Goal: Task Accomplishment & Management: Manage account settings

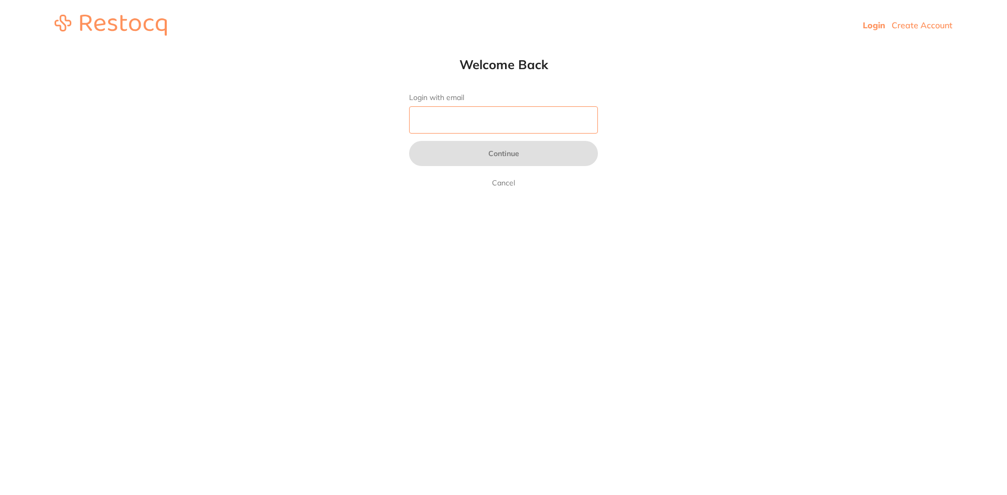
click at [490, 127] on input "Login with email" at bounding box center [503, 119] width 189 height 27
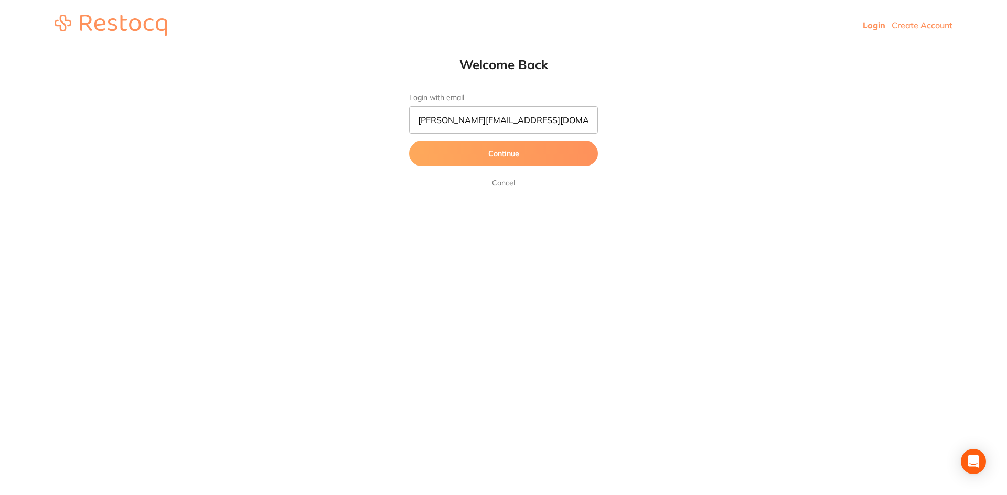
click at [503, 159] on button "Continue" at bounding box center [503, 153] width 189 height 25
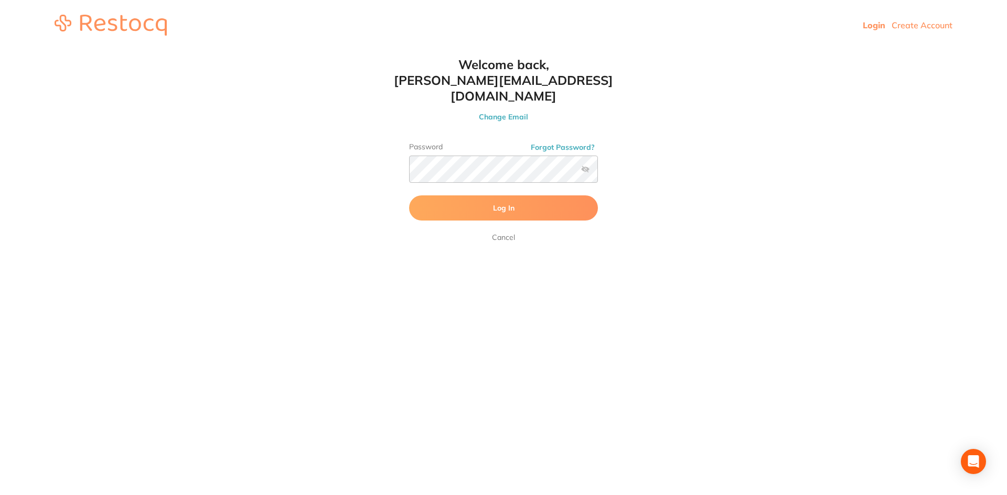
click at [508, 203] on span "Log In" at bounding box center [503, 207] width 21 height 9
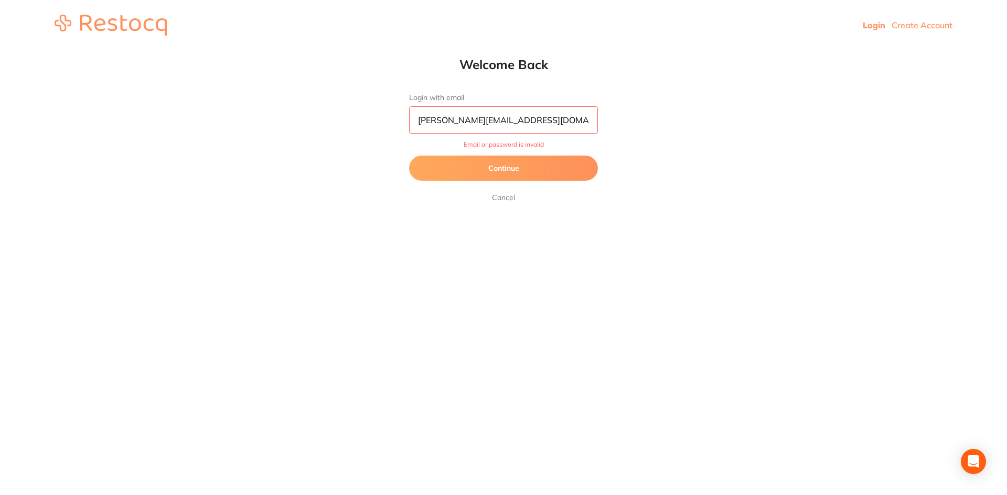
scroll to position [1, 0]
drag, startPoint x: 548, startPoint y: 117, endPoint x: 377, endPoint y: 128, distance: 171.3
click at [377, 50] on html "Login Create Account Welcome Back Login with email abraham@a2zdental.com.au Ema…" at bounding box center [503, 25] width 1007 height 50
click at [488, 175] on button "Continue" at bounding box center [503, 168] width 189 height 25
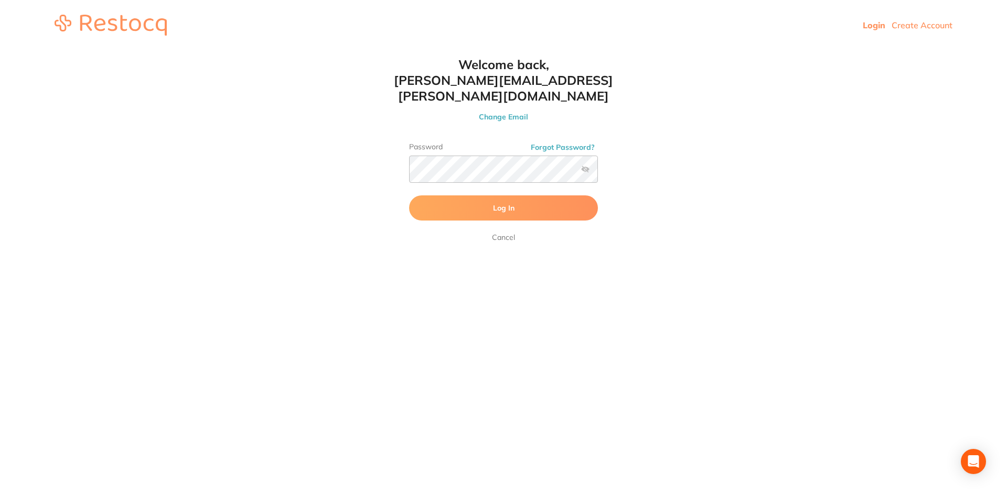
click at [481, 196] on button "Log In" at bounding box center [503, 208] width 189 height 25
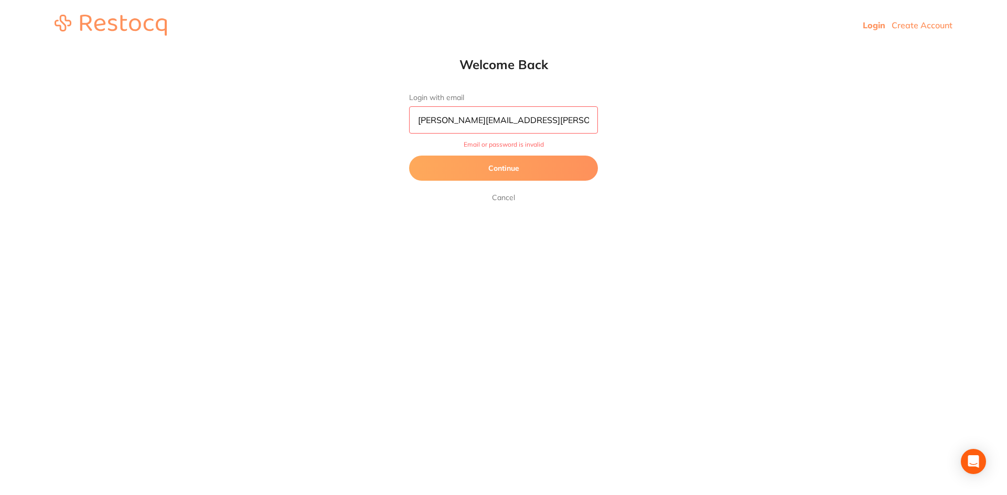
drag, startPoint x: 560, startPoint y: 125, endPoint x: 356, endPoint y: 111, distance: 203.9
click at [356, 50] on html "Login Create Account Welcome Back Login with email abraham.zacharia@gmail.com E…" at bounding box center [503, 25] width 1007 height 50
type input "[PERSON_NAME][EMAIL_ADDRESS][DOMAIN_NAME]"
click at [506, 146] on span "Email or password is invalid" at bounding box center [503, 144] width 189 height 7
click at [522, 170] on button "Continue" at bounding box center [503, 168] width 189 height 25
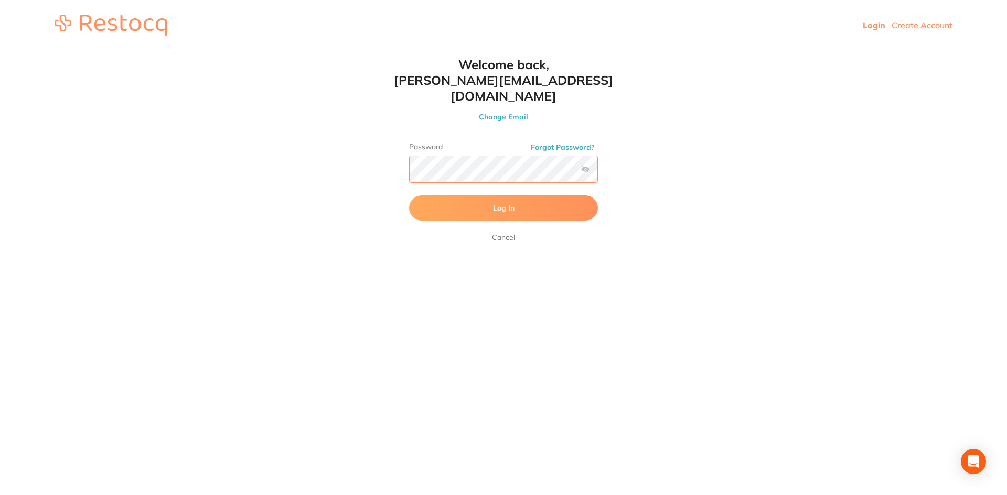
scroll to position [1, 0]
click at [370, 50] on html "Login Create Account Welcome Back Login with email abraham@a2zdental.com.au Con…" at bounding box center [503, 25] width 1007 height 50
click at [587, 165] on label at bounding box center [585, 169] width 8 height 8
click at [598, 172] on input "checkbox" at bounding box center [598, 172] width 0 height 0
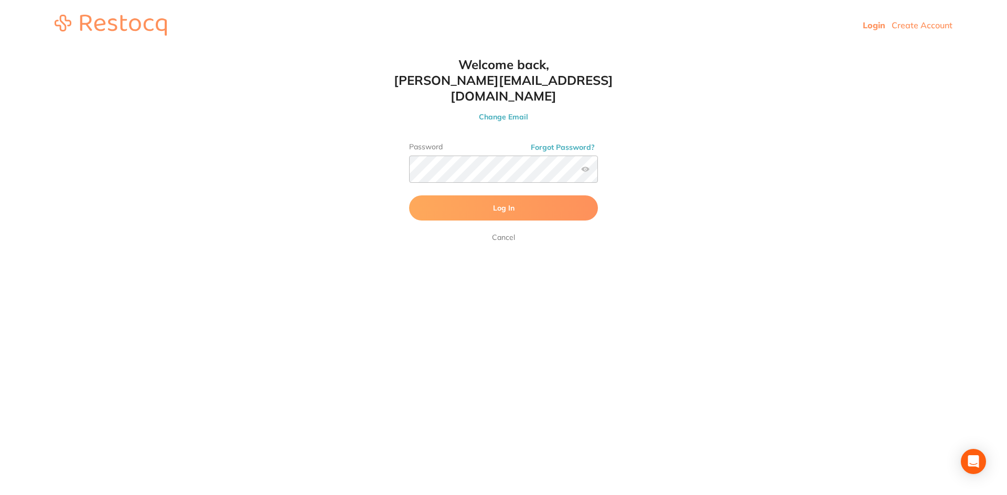
click at [501, 202] on button "Log In" at bounding box center [503, 208] width 189 height 25
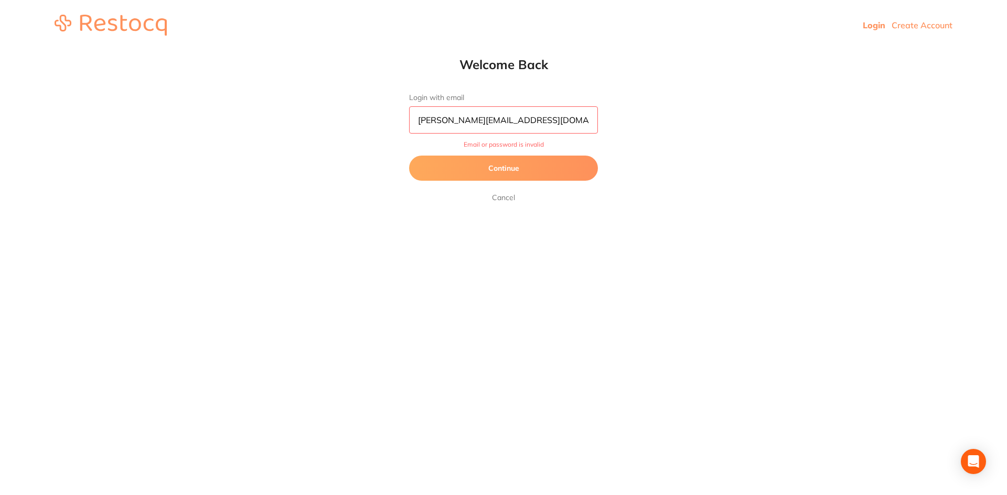
click at [539, 147] on span "Email or password is invalid" at bounding box center [503, 144] width 189 height 7
click at [488, 168] on button "Continue" at bounding box center [503, 168] width 189 height 25
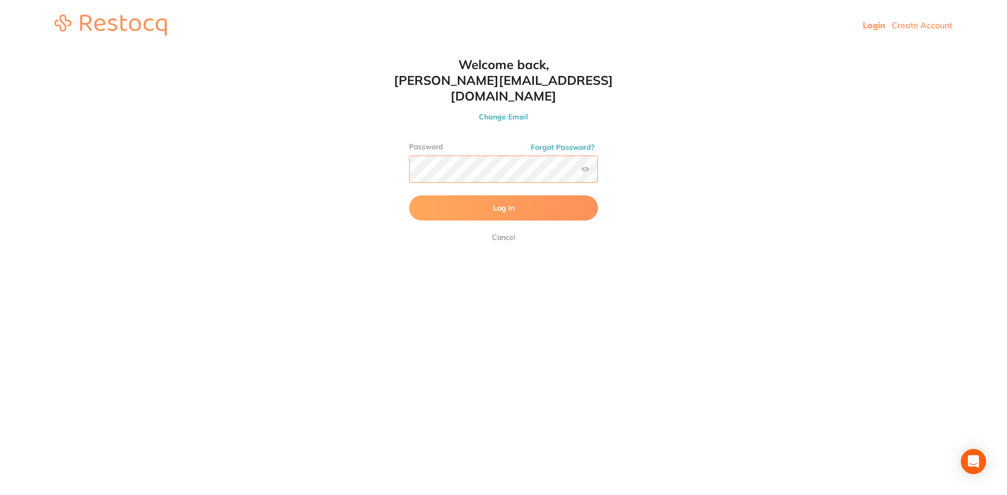
click at [409, 196] on button "Log In" at bounding box center [503, 208] width 189 height 25
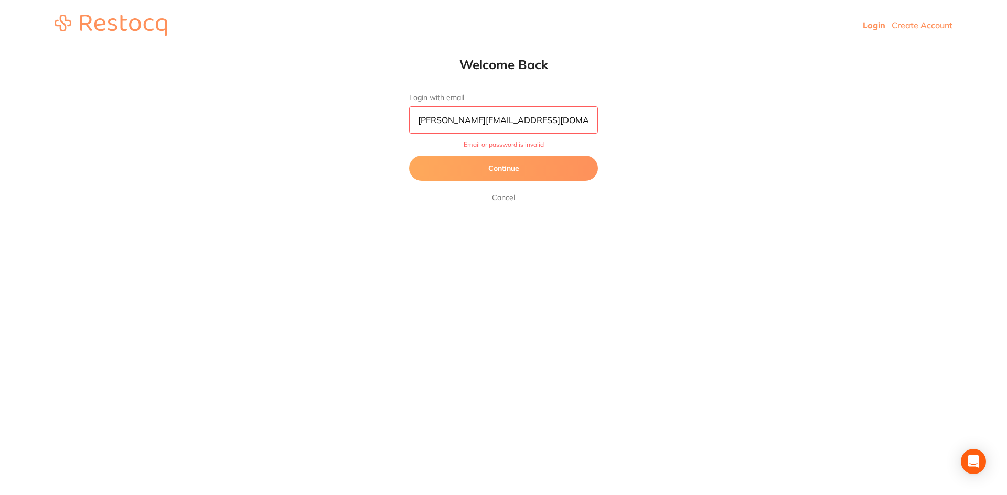
click at [483, 144] on span "Email or password is invalid" at bounding box center [503, 144] width 189 height 7
click at [508, 177] on button "Continue" at bounding box center [503, 168] width 189 height 25
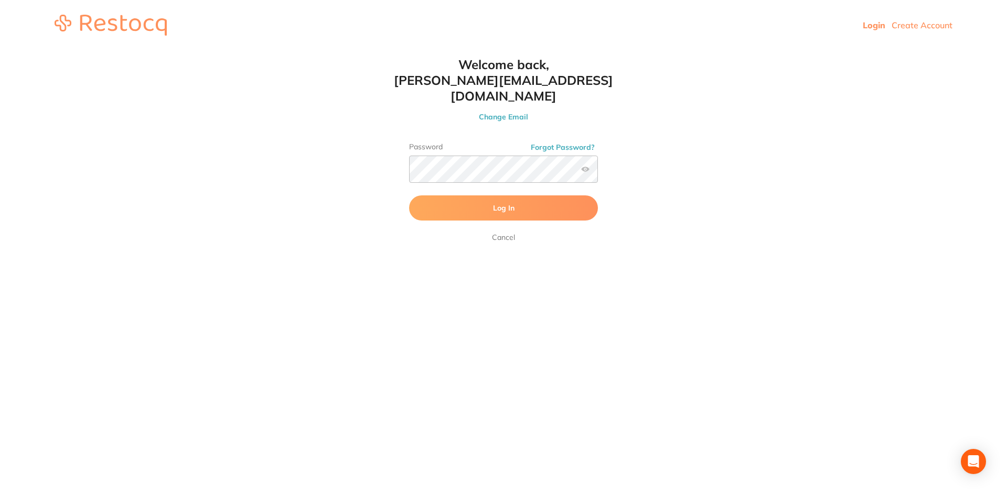
click at [561, 143] on button "Forgot Password?" at bounding box center [562, 147] width 70 height 9
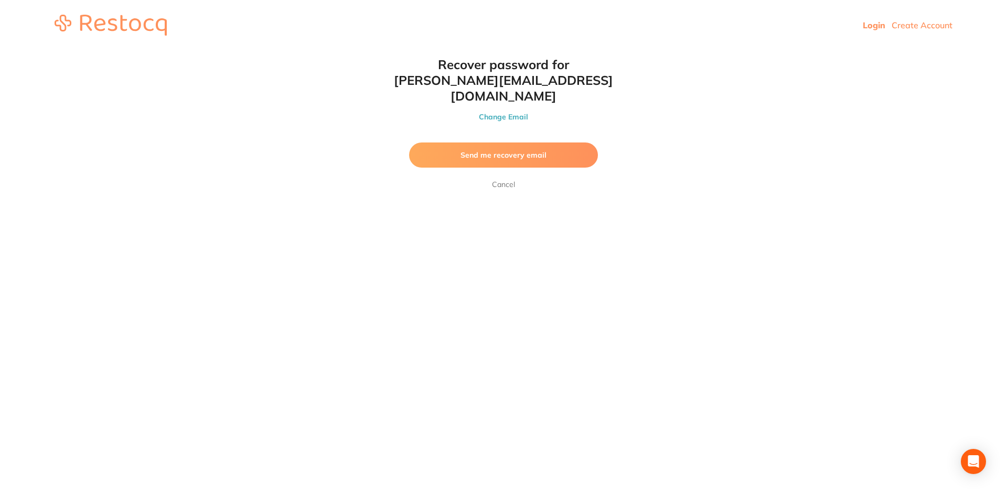
click at [516, 150] on span "Send me recovery email" at bounding box center [503, 154] width 86 height 9
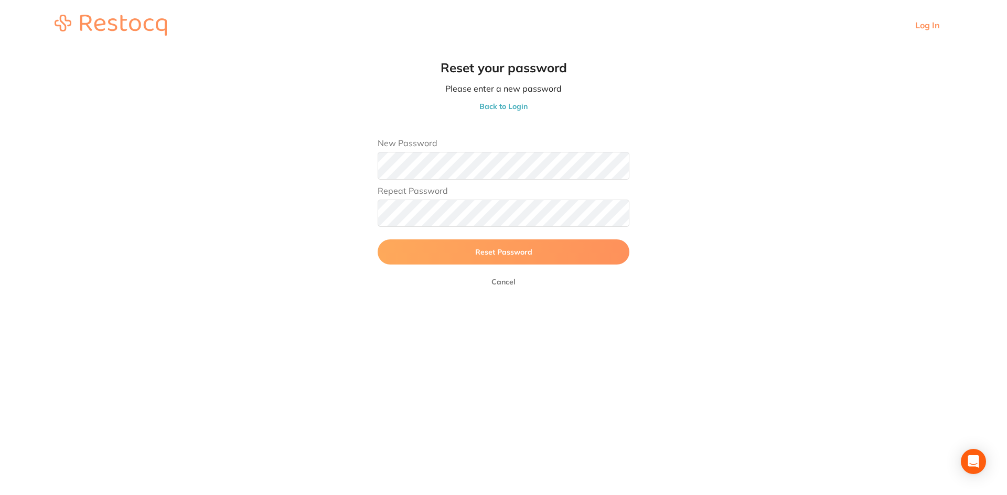
click at [471, 258] on button "Reset Password" at bounding box center [503, 252] width 252 height 25
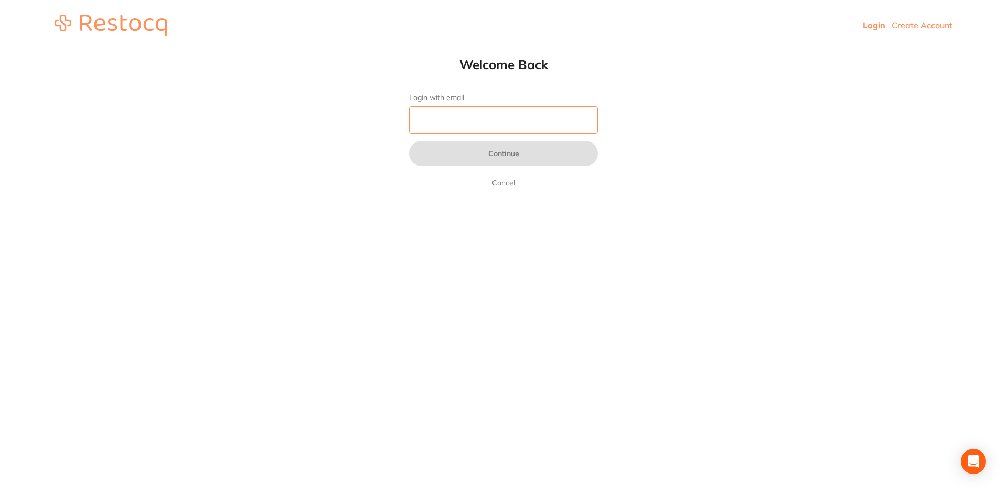
click at [466, 124] on input "Login with email" at bounding box center [503, 119] width 189 height 27
type input "[PERSON_NAME][EMAIL_ADDRESS][DOMAIN_NAME]"
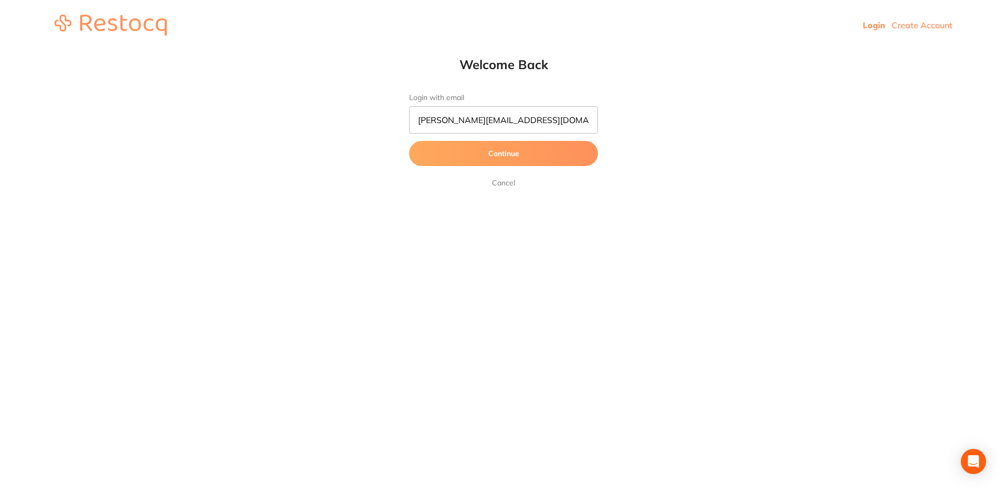
click at [487, 153] on button "Continue" at bounding box center [503, 153] width 189 height 25
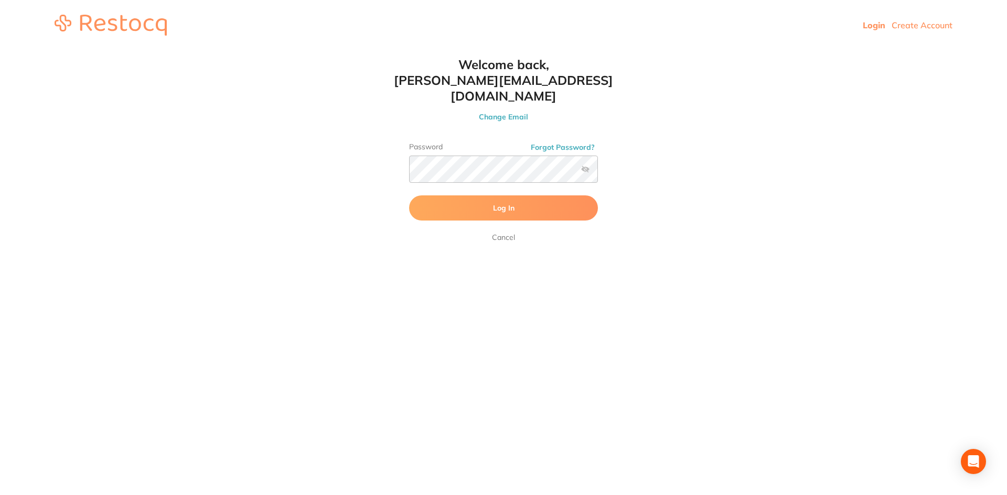
click at [531, 196] on button "Log In" at bounding box center [503, 208] width 189 height 25
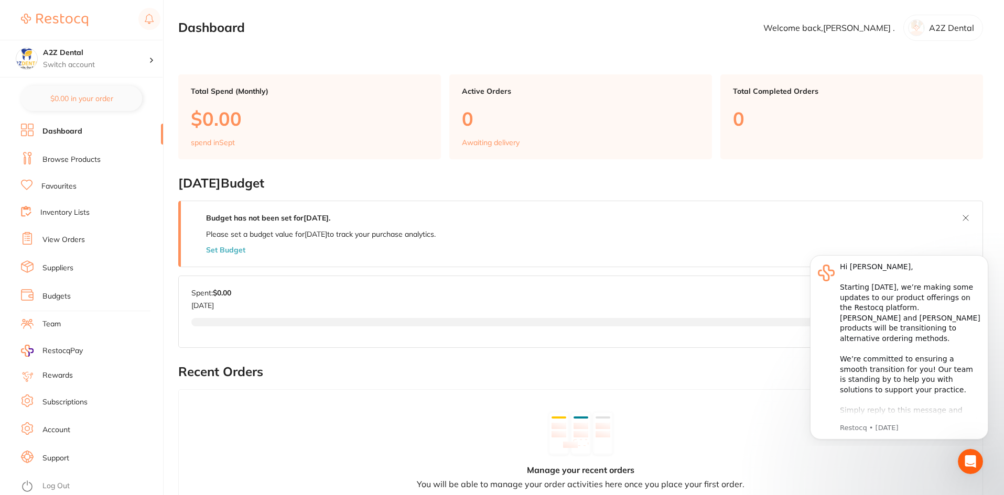
click at [836, 143] on div "Total Completed Orders 0" at bounding box center [851, 116] width 263 height 85
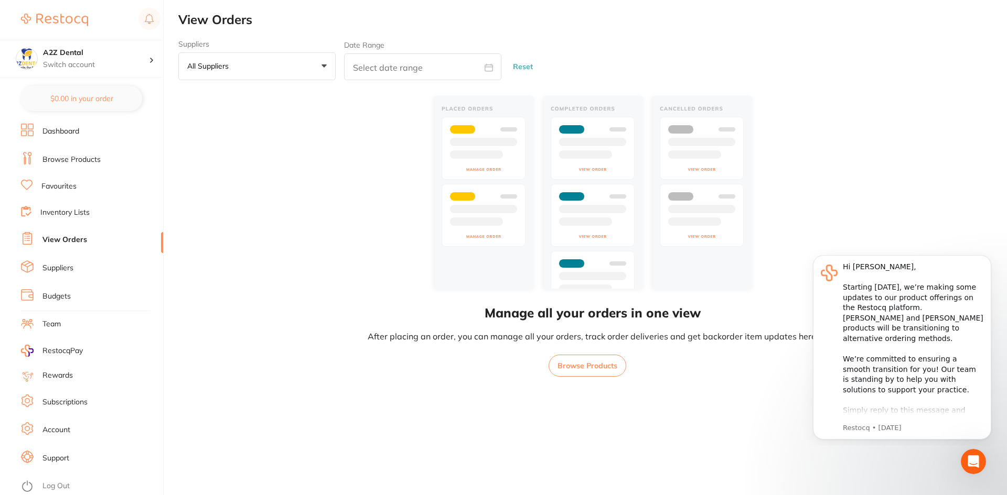
click at [256, 73] on button "All suppliers +0" at bounding box center [256, 66] width 157 height 28
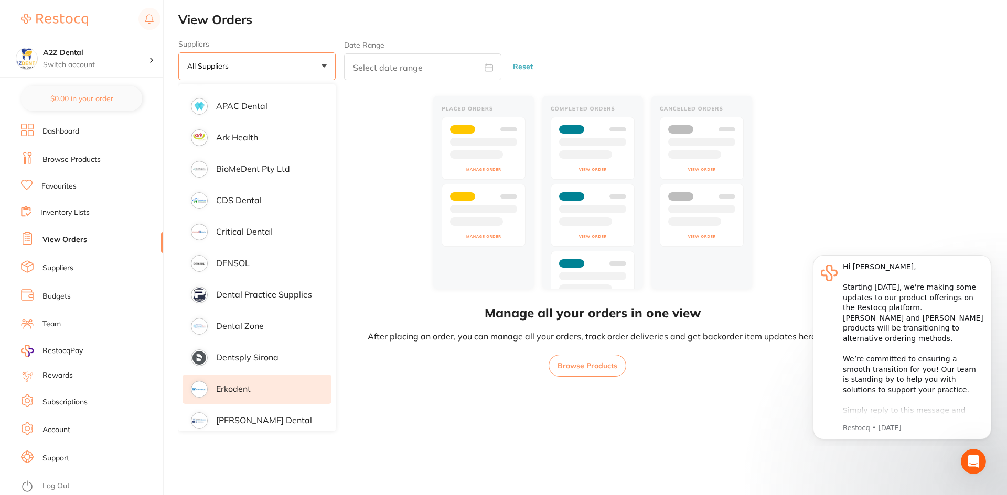
scroll to position [133, 0]
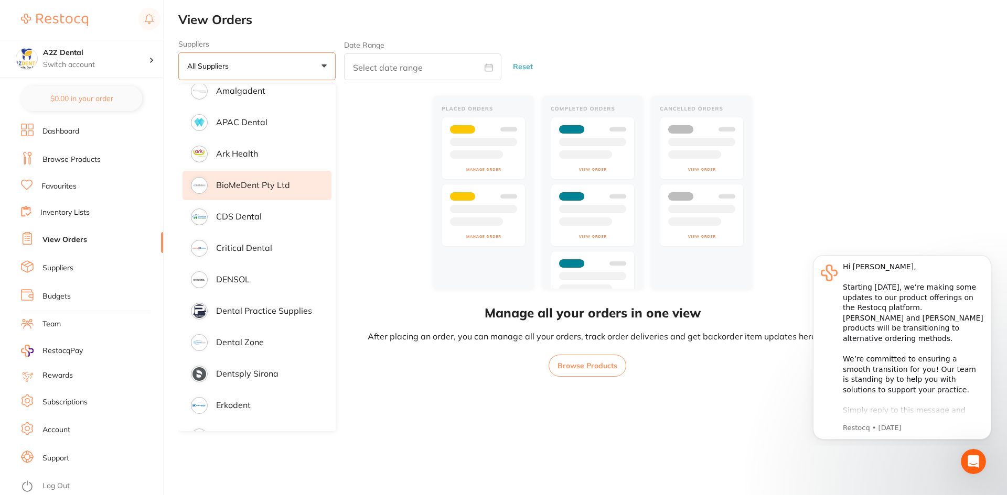
click at [257, 181] on p "BioMeDent Pty Ltd" at bounding box center [253, 184] width 74 height 9
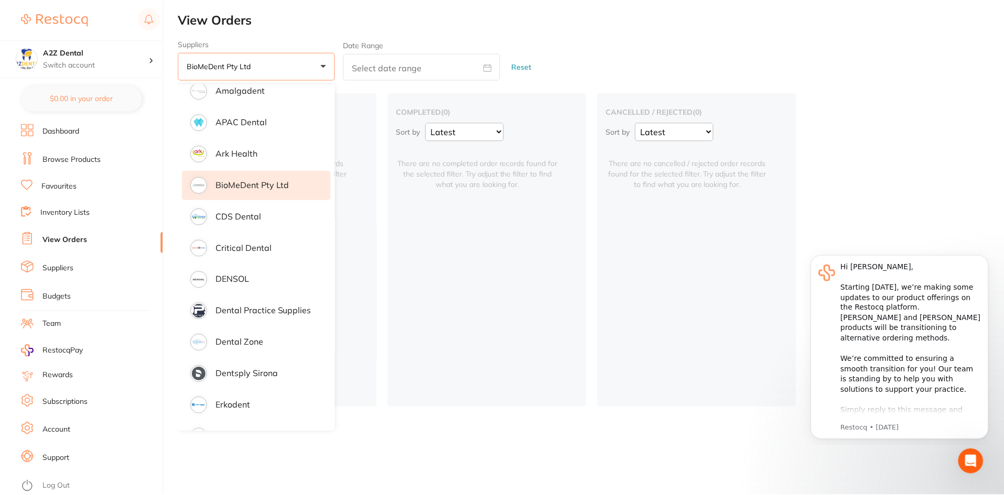
scroll to position [0, 0]
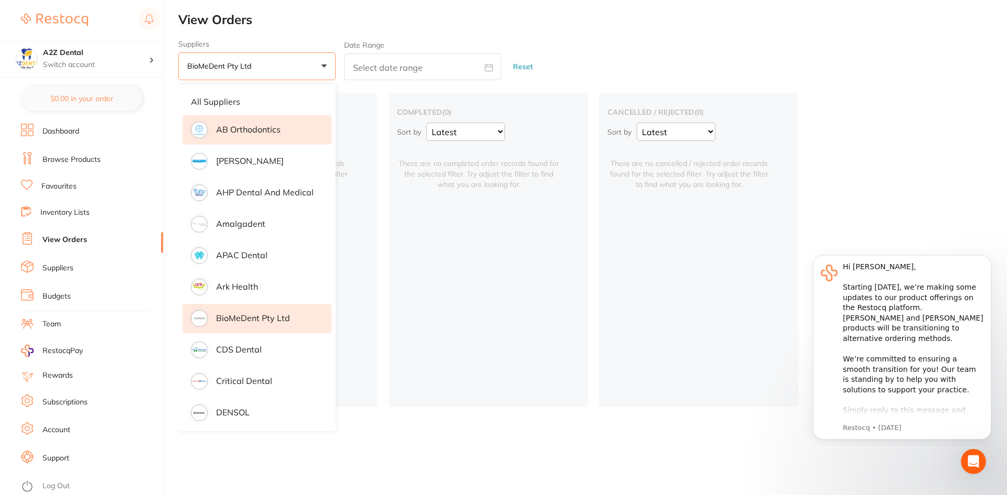
click at [271, 139] on li "AB Orthodontics" at bounding box center [256, 129] width 149 height 29
click at [98, 60] on p "Switch account" at bounding box center [96, 65] width 106 height 10
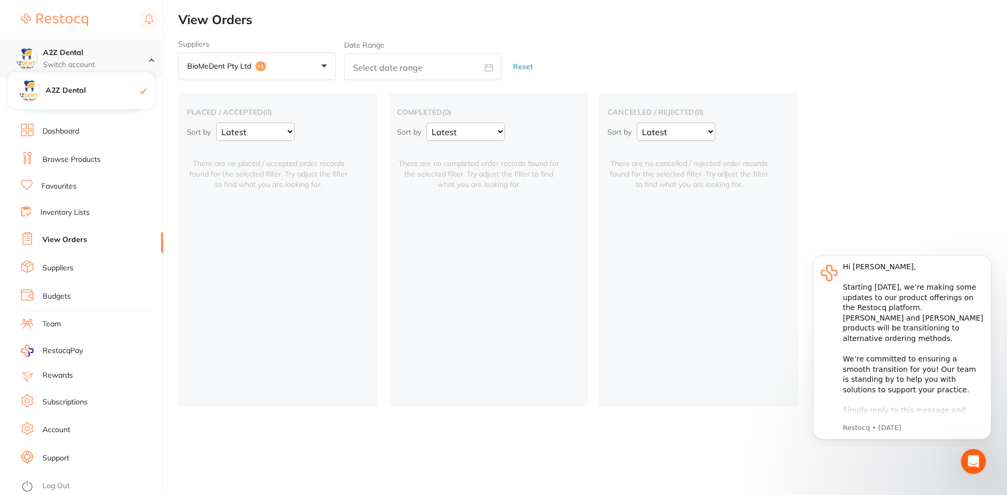
click at [98, 60] on p "Switch account" at bounding box center [96, 65] width 106 height 10
click at [63, 131] on link "Dashboard" at bounding box center [60, 131] width 37 height 10
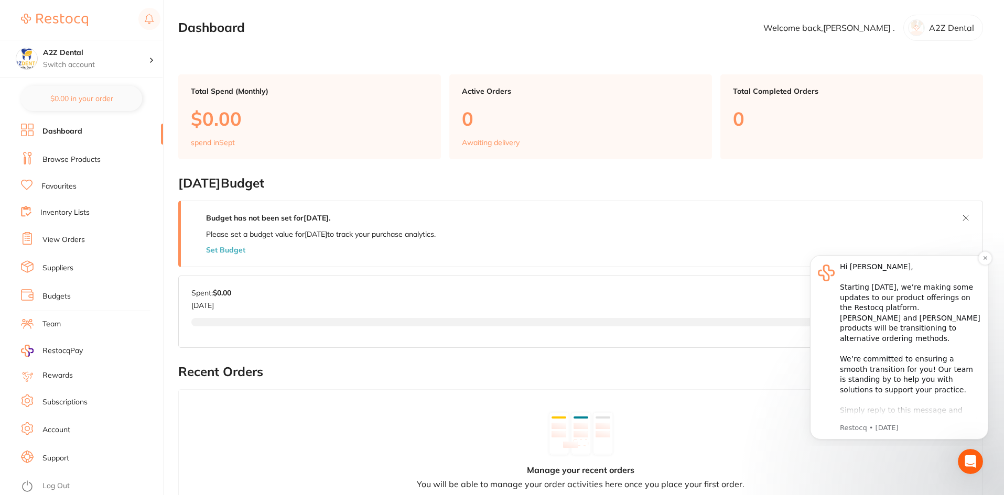
scroll to position [58, 0]
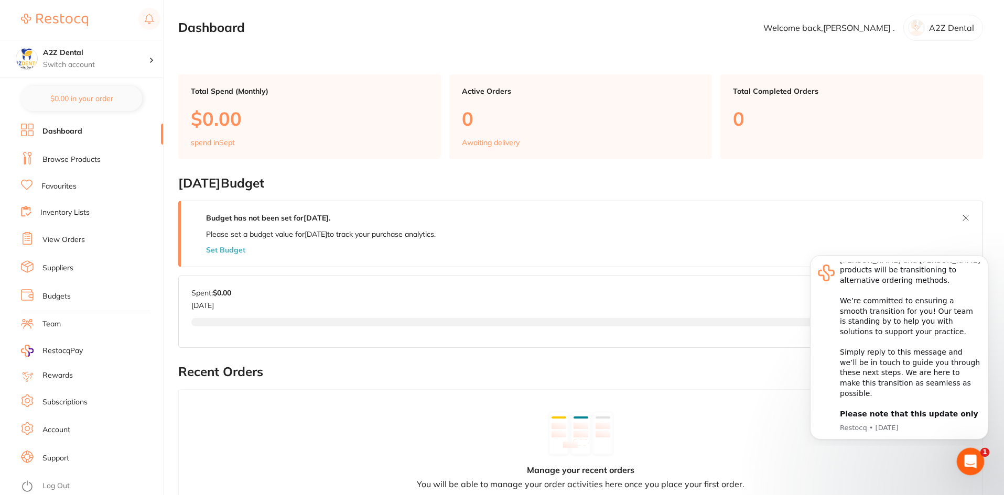
click at [974, 464] on icon "Open Intercom Messenger" at bounding box center [968, 460] width 17 height 17
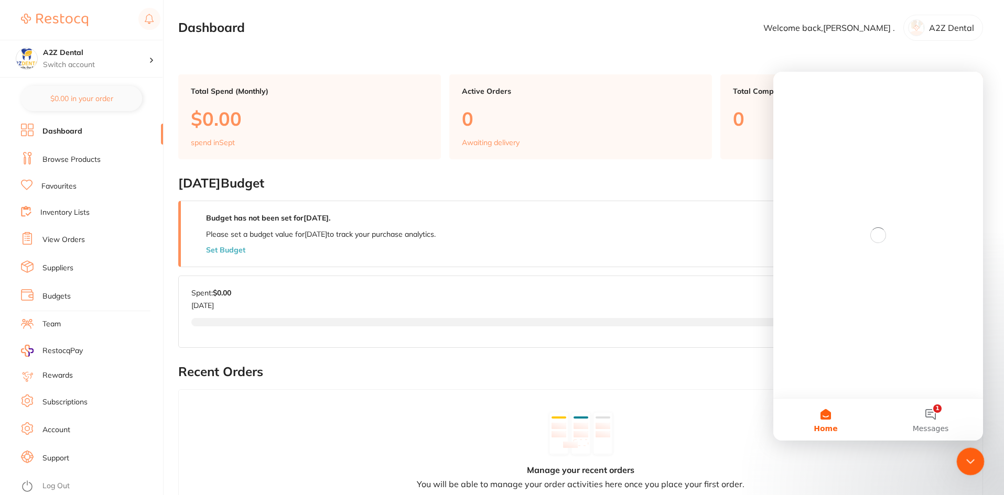
scroll to position [0, 0]
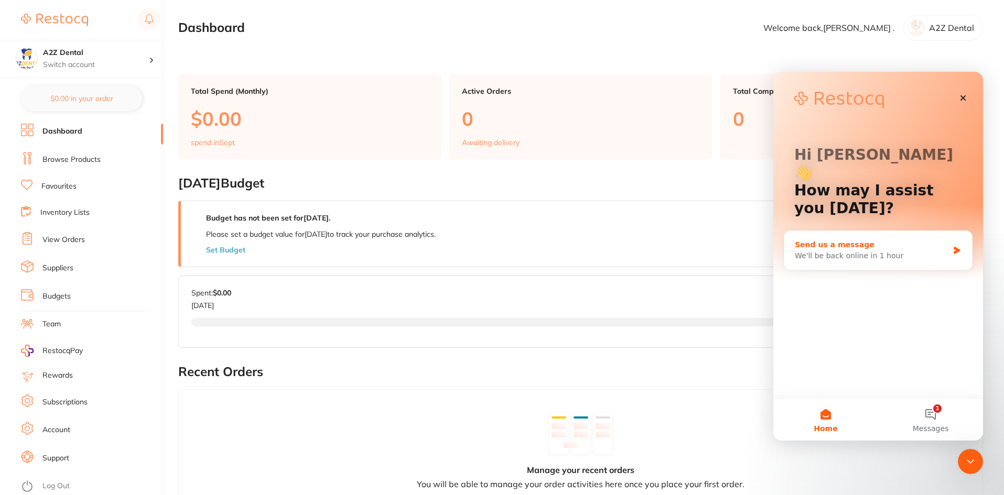
click at [802, 240] on div "Send us a message" at bounding box center [872, 245] width 154 height 11
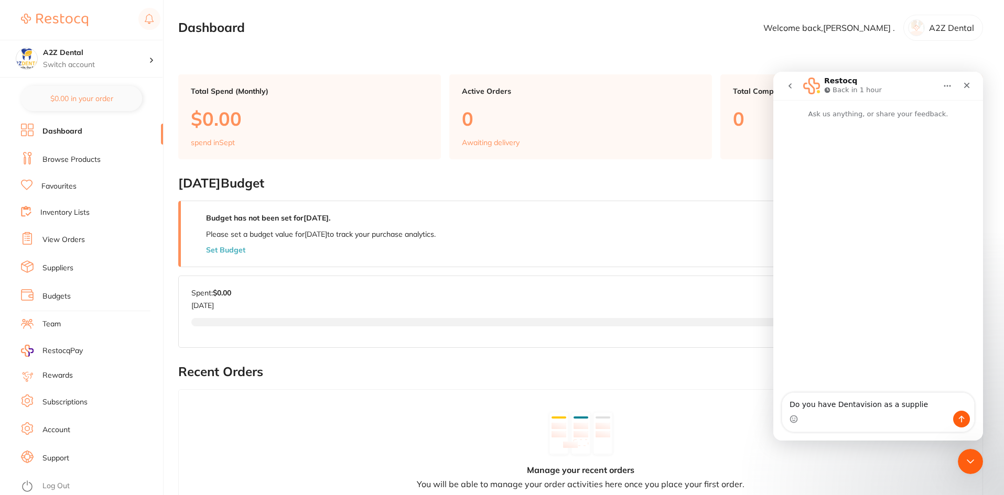
type textarea "Do you have Dentavision as a supplier"
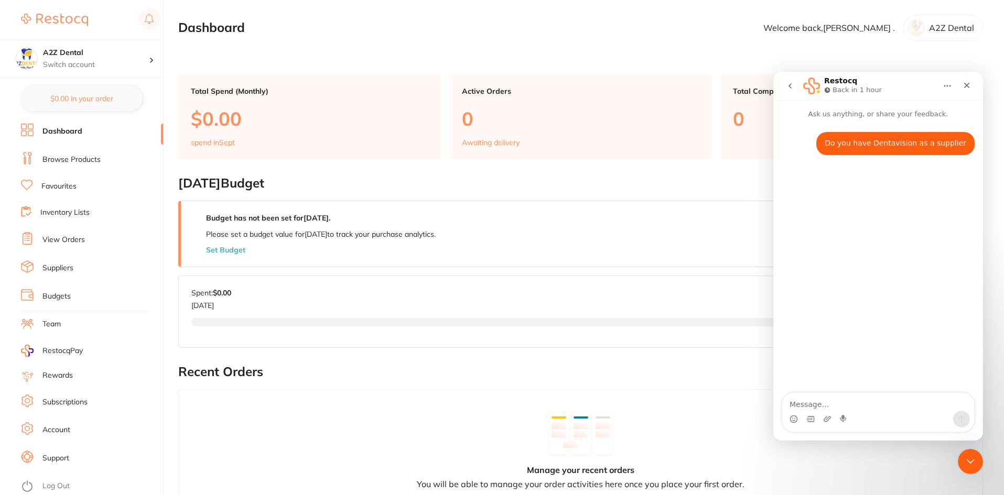
click at [58, 161] on link "Browse Products" at bounding box center [71, 160] width 58 height 10
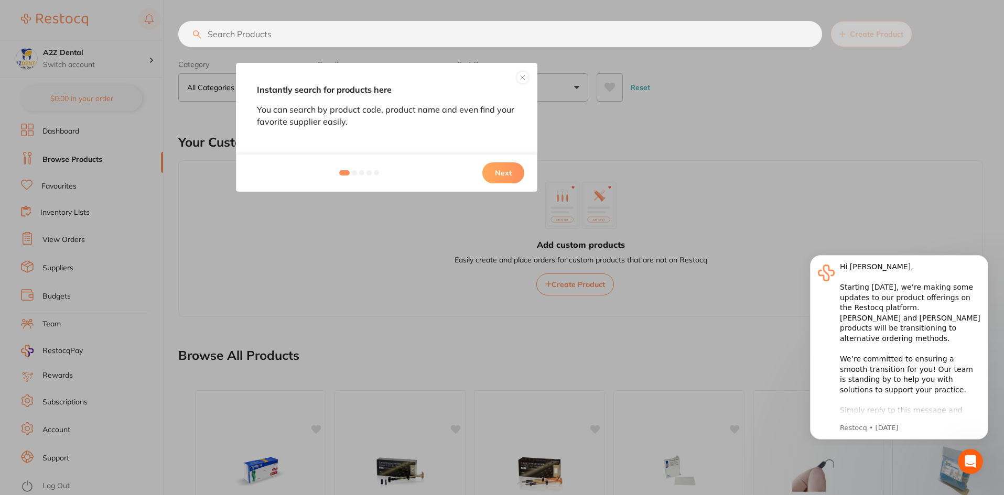
click at [513, 175] on button "Next" at bounding box center [503, 173] width 42 height 21
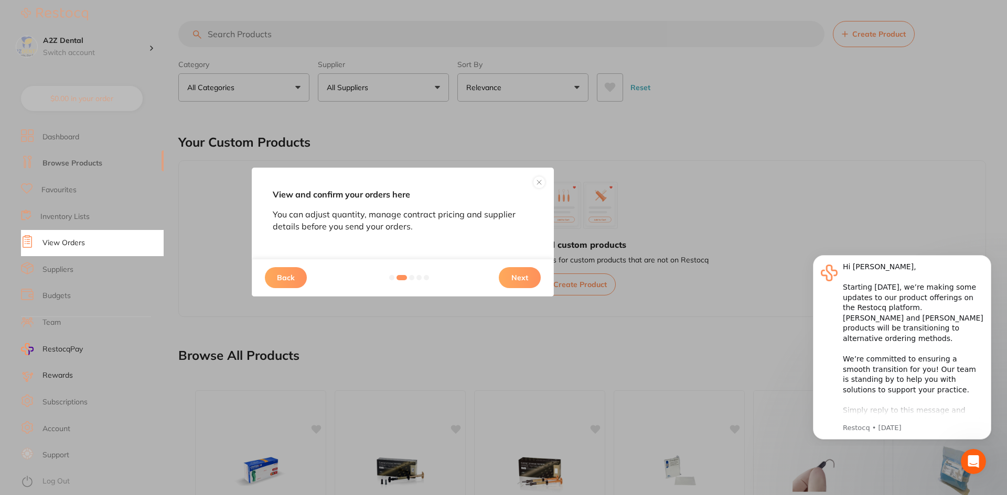
click at [526, 289] on div "Back Next" at bounding box center [403, 278] width 302 height 38
click at [527, 278] on button "Next" at bounding box center [520, 277] width 42 height 21
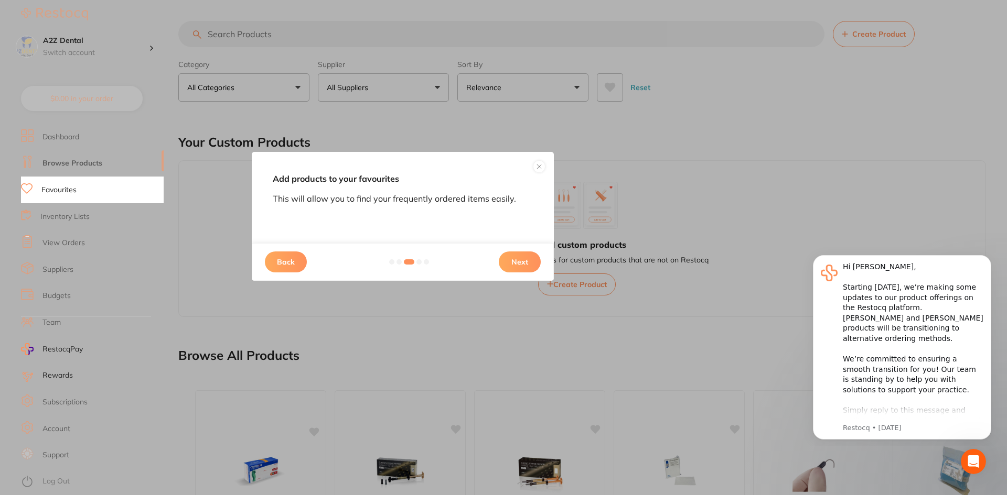
click at [522, 238] on div "This will allow you to find your frequently ordered items easily. Back Next" at bounding box center [403, 227] width 260 height 84
click at [517, 256] on button "Next" at bounding box center [520, 262] width 42 height 21
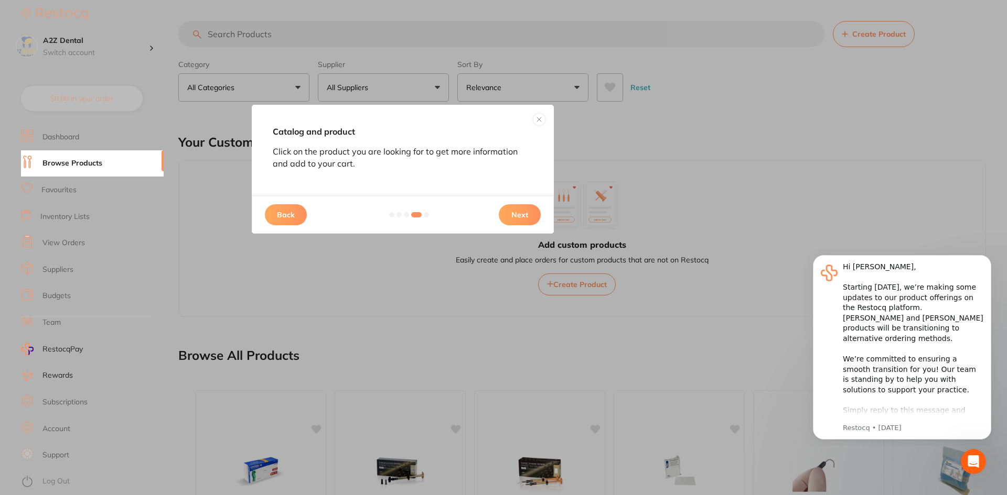
click at [525, 217] on button "Next" at bounding box center [520, 214] width 42 height 21
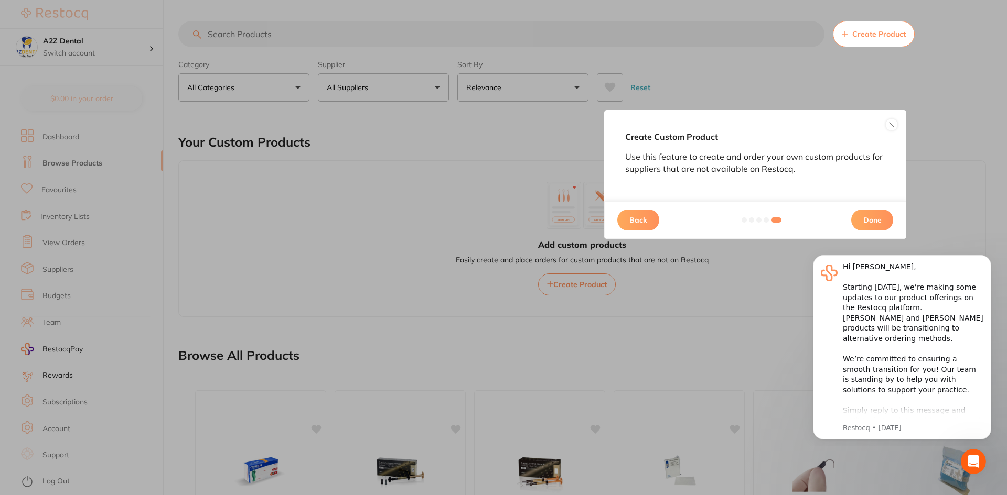
click at [880, 223] on button "Done" at bounding box center [872, 220] width 42 height 21
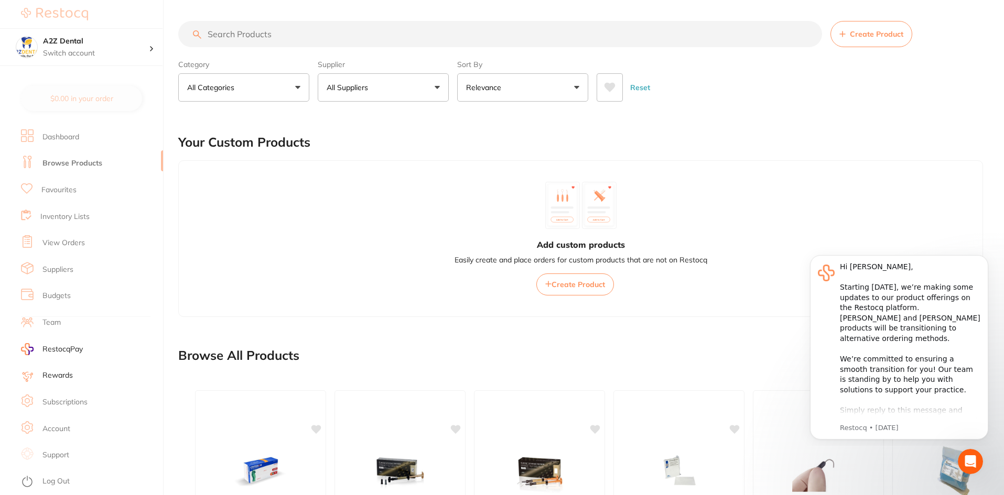
click at [233, 86] on p "All Categories" at bounding box center [212, 87] width 51 height 10
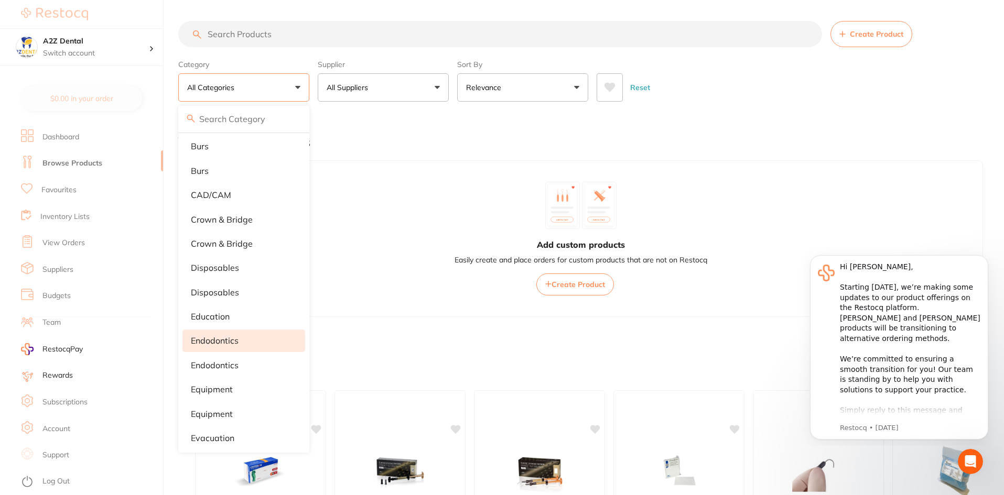
scroll to position [158, 0]
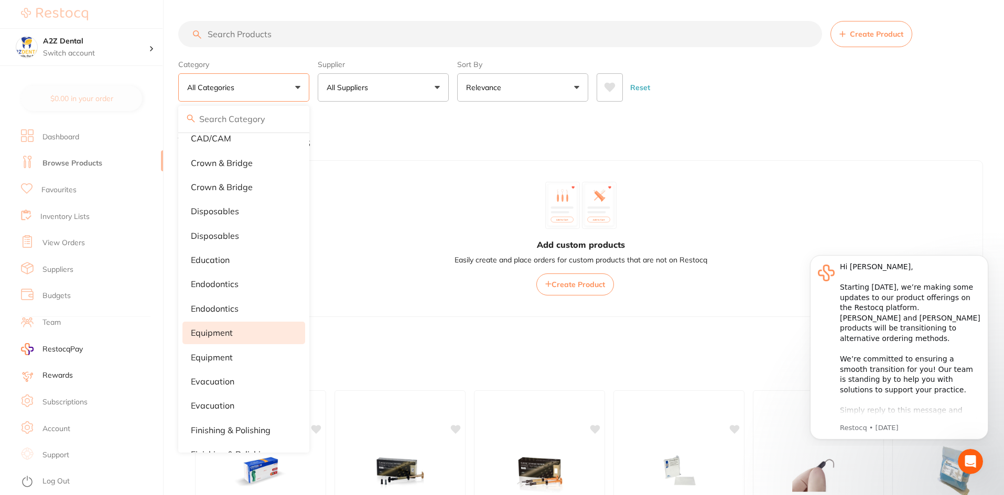
click at [228, 331] on p "equipment" at bounding box center [212, 332] width 42 height 9
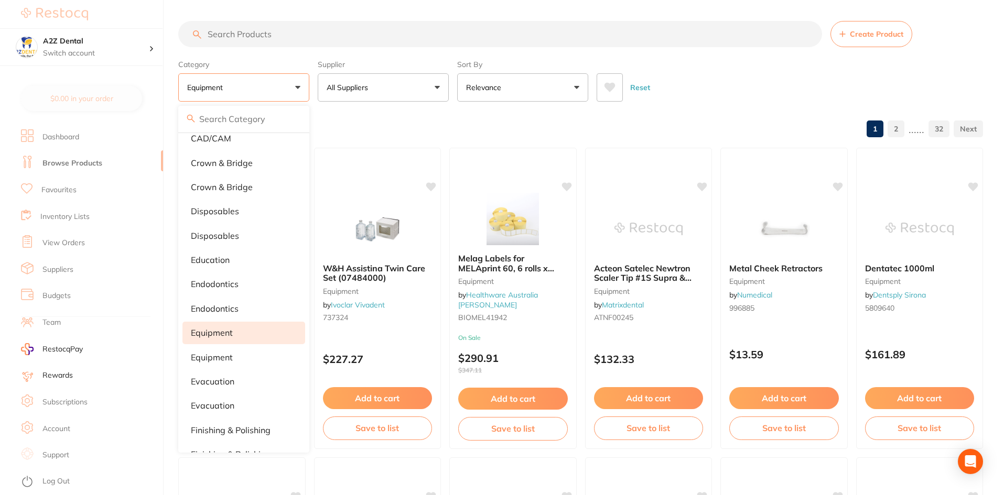
click at [393, 85] on button "All Suppliers" at bounding box center [383, 87] width 131 height 28
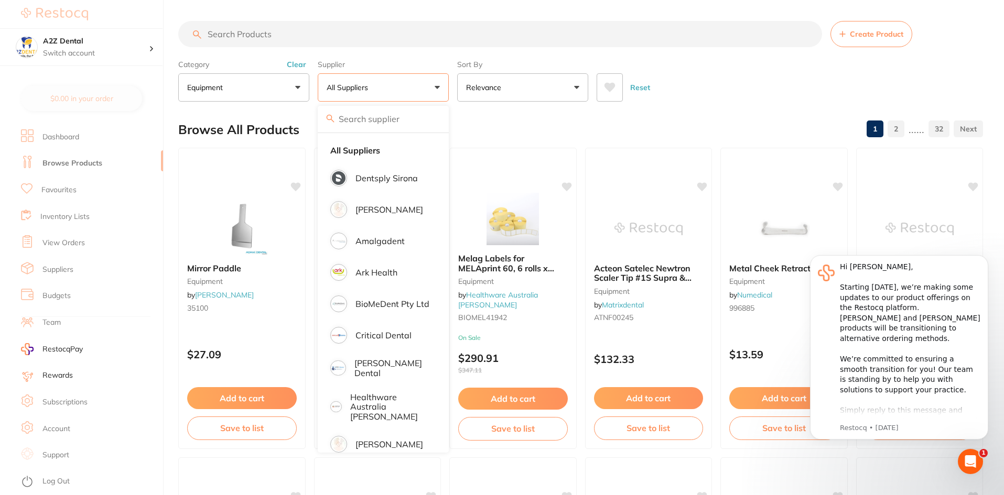
scroll to position [0, 0]
click at [393, 85] on button "All Suppliers" at bounding box center [383, 87] width 131 height 28
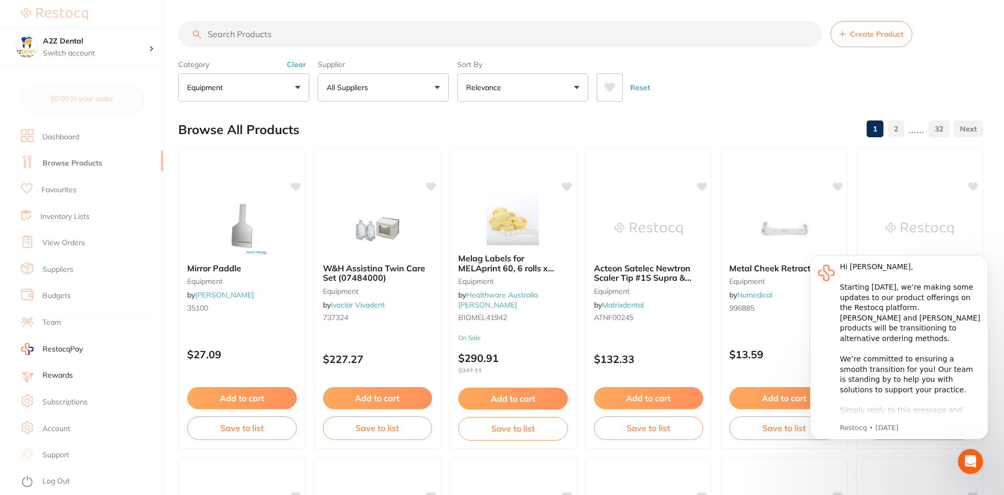
click at [511, 91] on button "Relevance" at bounding box center [522, 87] width 131 height 28
click at [967, 452] on icon "Open Intercom Messenger" at bounding box center [968, 460] width 17 height 17
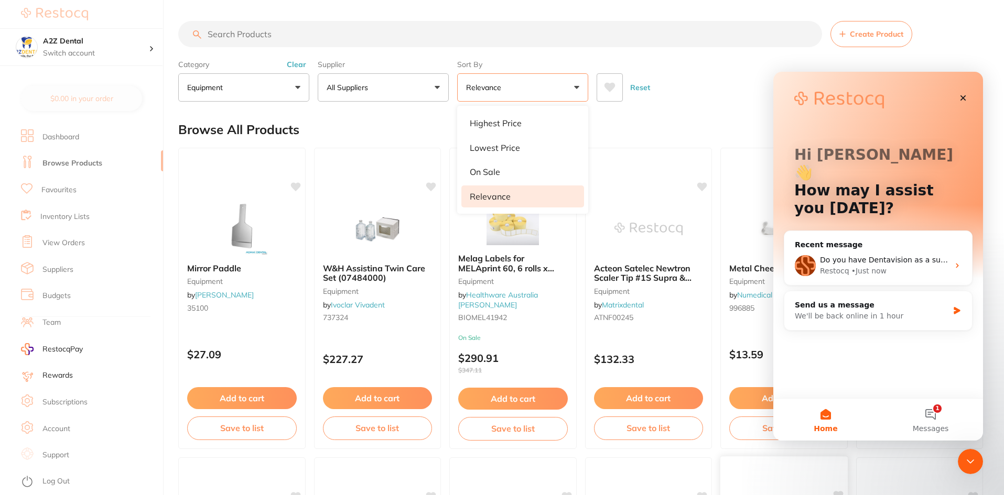
drag, startPoint x: 11, startPoint y: 6, endPoint x: 829, endPoint y: 481, distance: 946.2
click at [829, 481] on div at bounding box center [783, 470] width 127 height 27
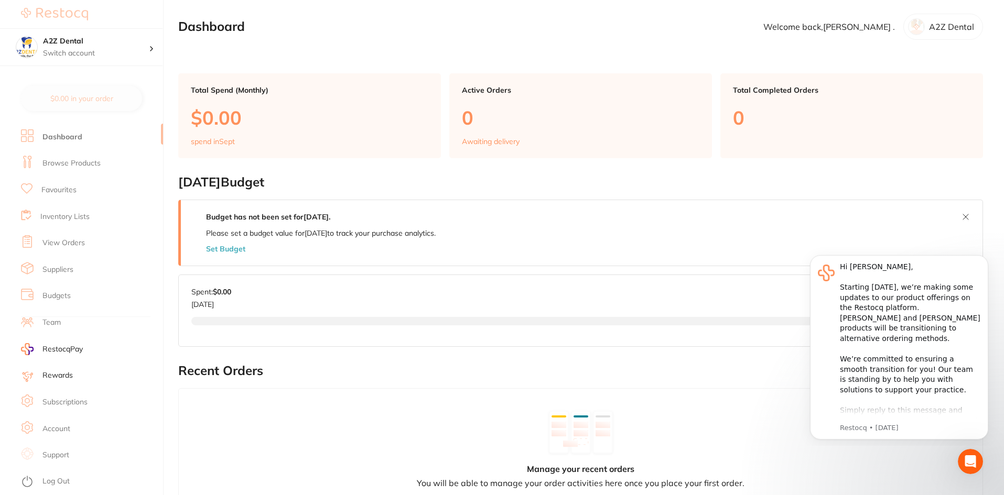
click at [965, 215] on button at bounding box center [965, 217] width 17 height 17
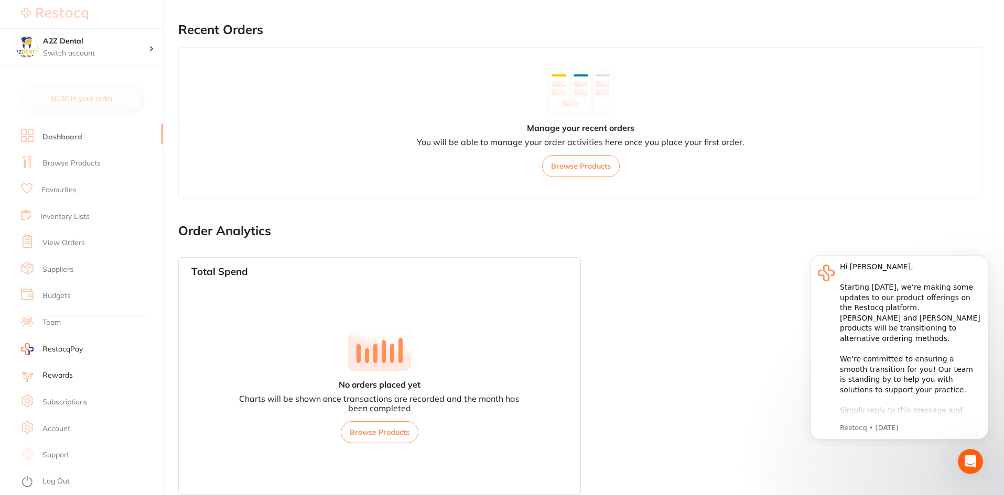
scroll to position [309, 0]
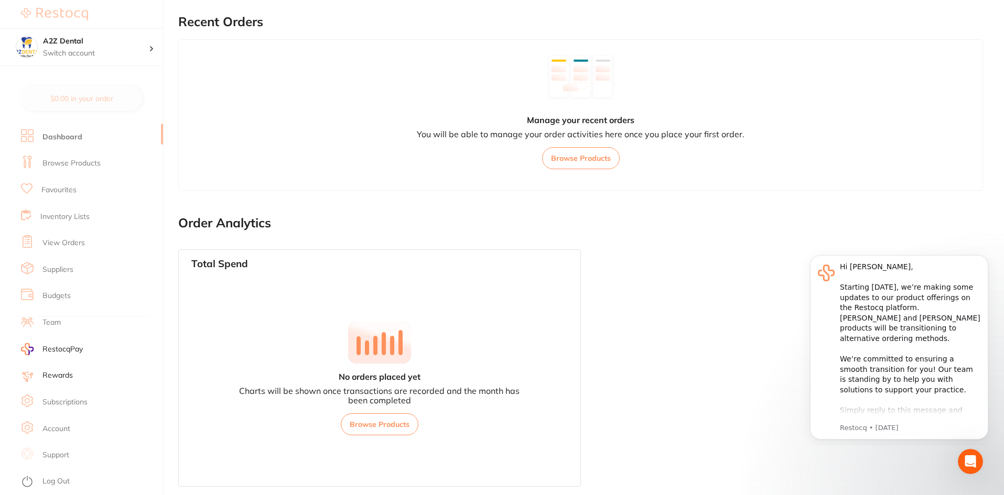
click at [568, 157] on button "Browse Products" at bounding box center [581, 158] width 78 height 22
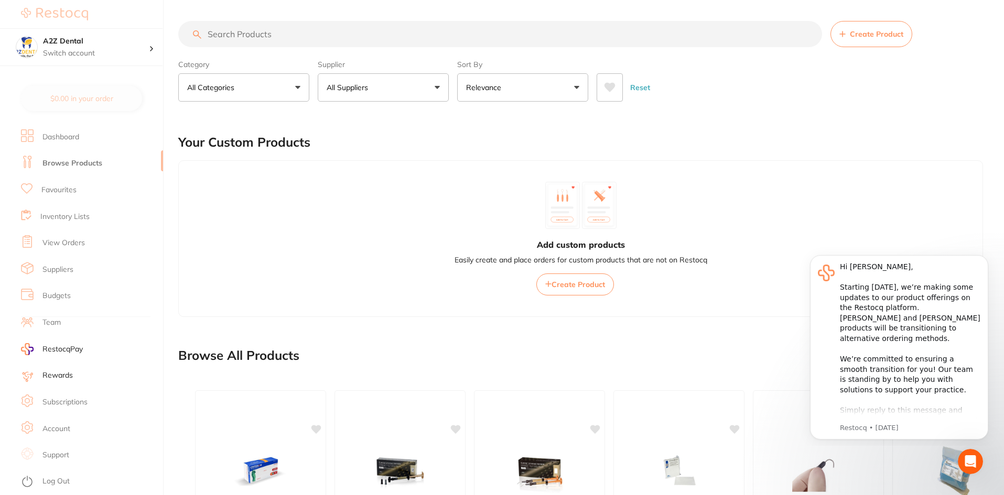
scroll to position [239, 0]
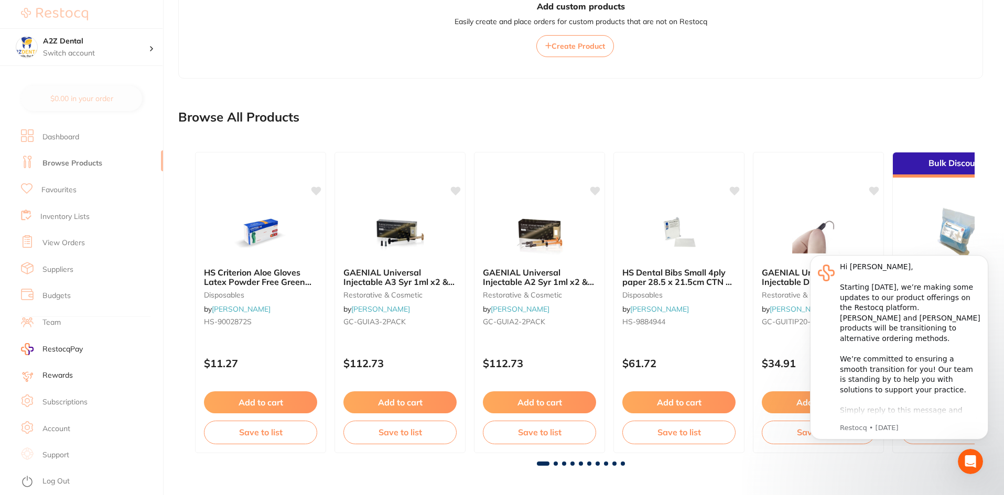
click at [74, 345] on span "RestocqPay" at bounding box center [62, 349] width 40 height 10
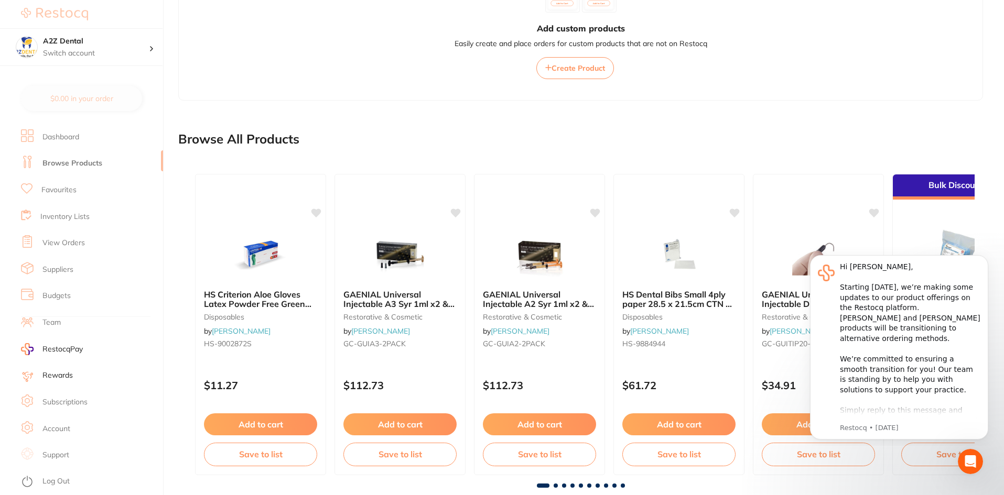
click at [60, 274] on link "Suppliers" at bounding box center [57, 270] width 31 height 10
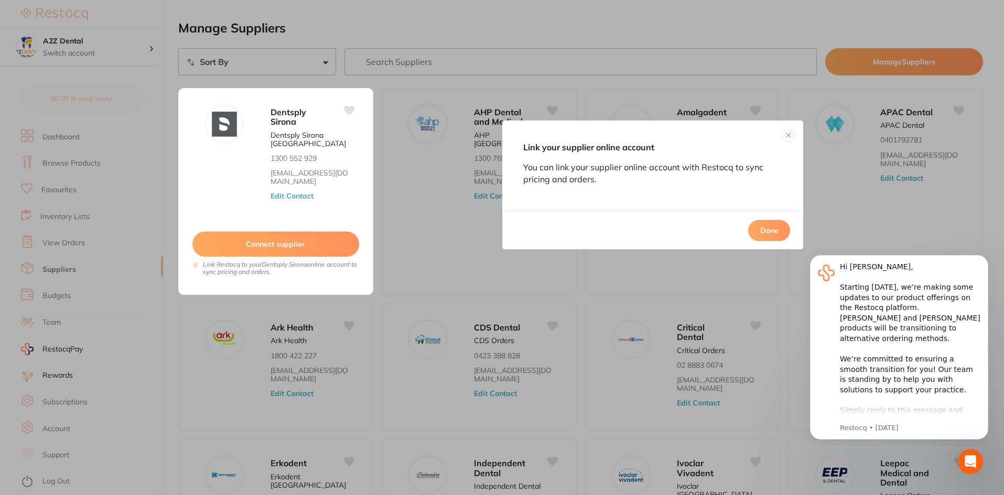
click at [770, 231] on button "Done" at bounding box center [769, 230] width 42 height 21
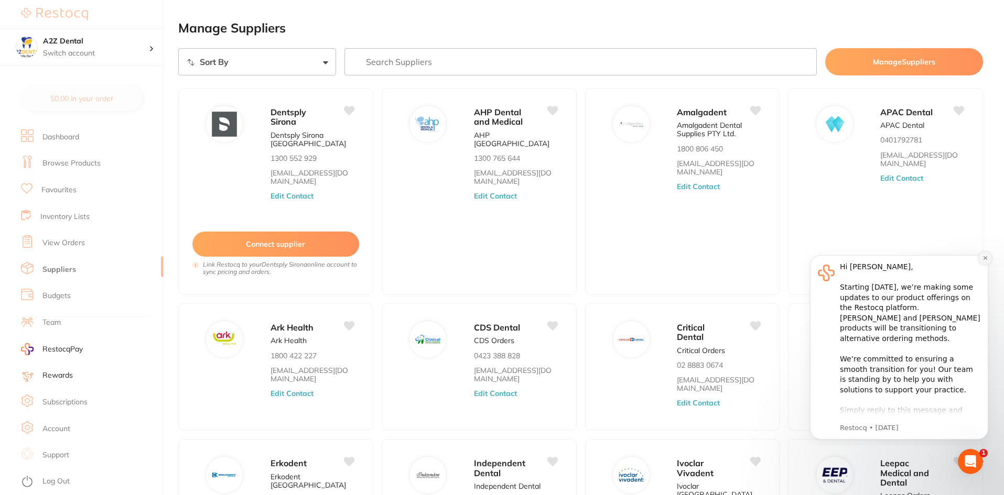
click at [986, 259] on icon "Dismiss notification" at bounding box center [985, 258] width 4 height 4
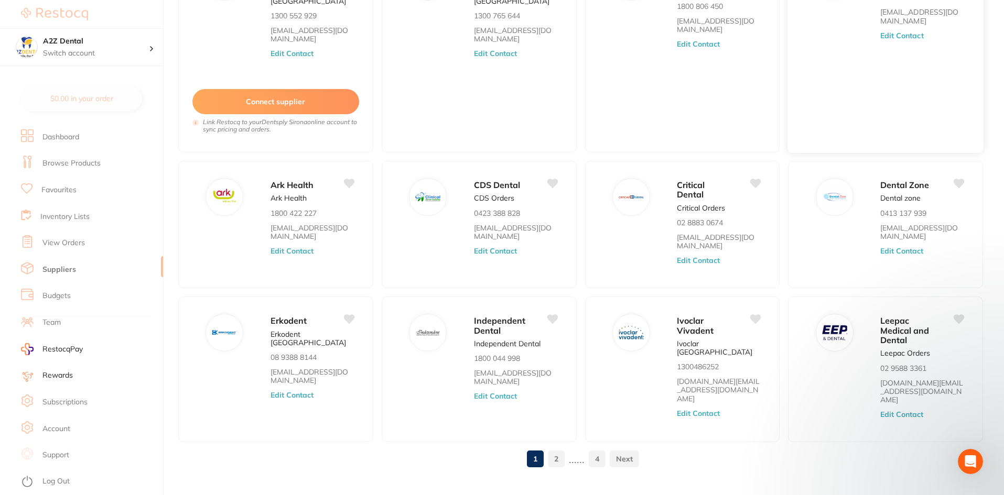
scroll to position [144, 0]
click at [557, 448] on link "2" at bounding box center [556, 457] width 17 height 21
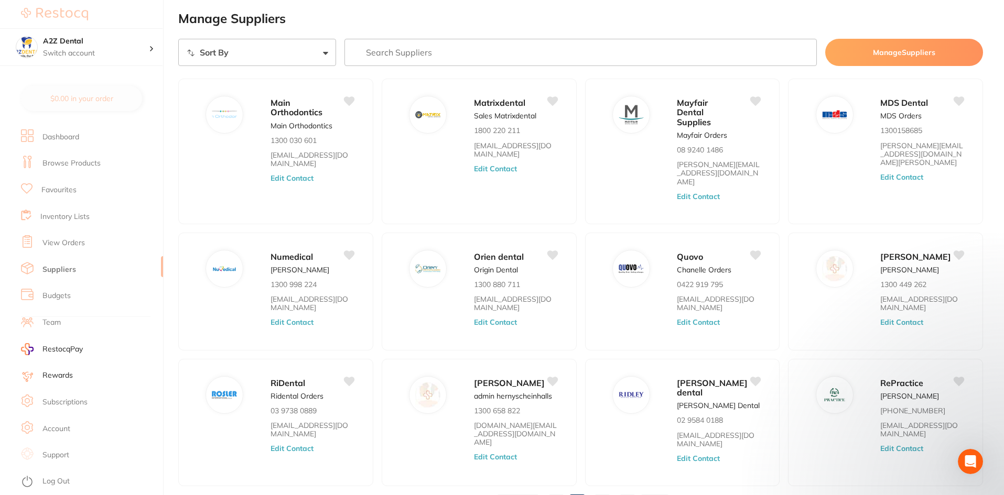
scroll to position [55, 0]
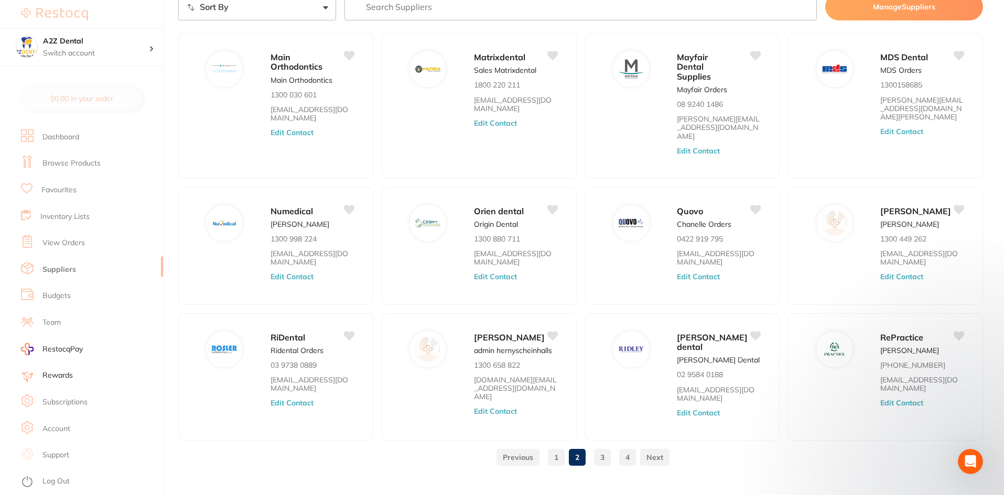
click at [602, 447] on link "3" at bounding box center [602, 457] width 17 height 21
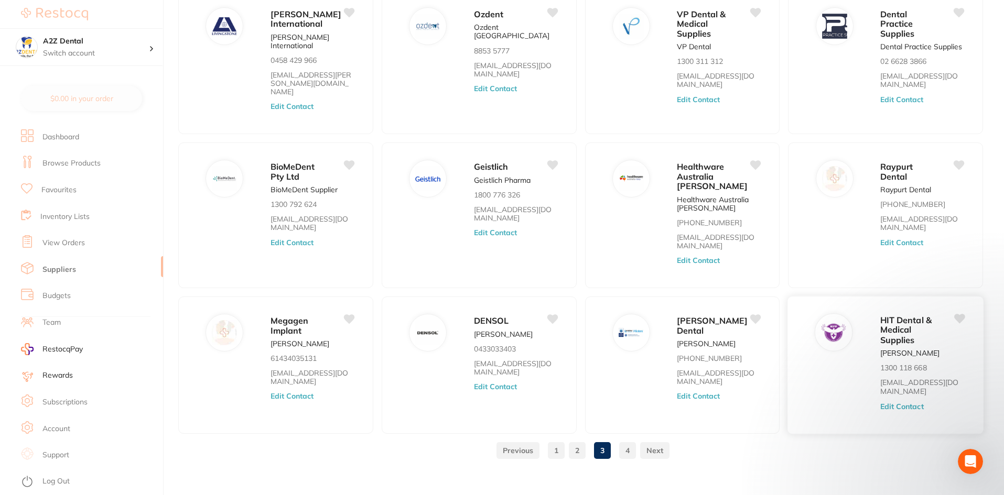
scroll to position [101, 0]
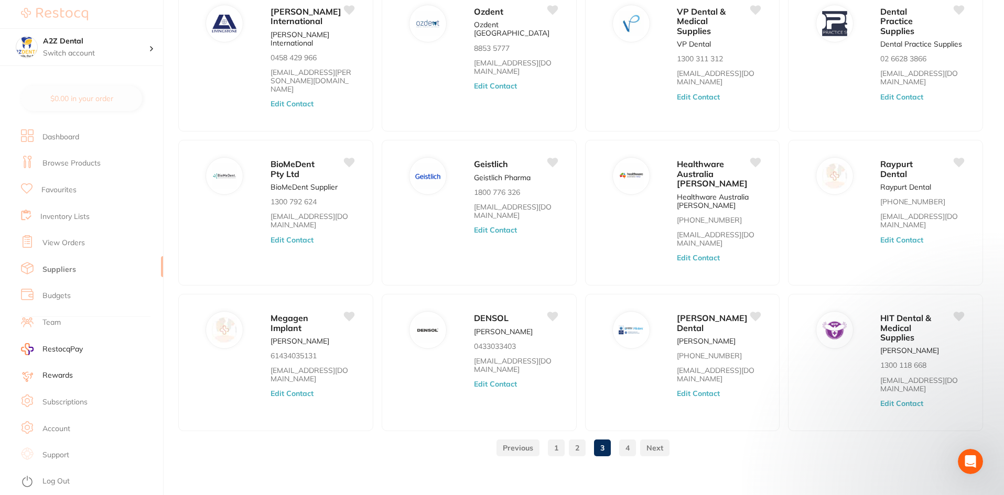
click at [624, 442] on link "4" at bounding box center [627, 448] width 17 height 21
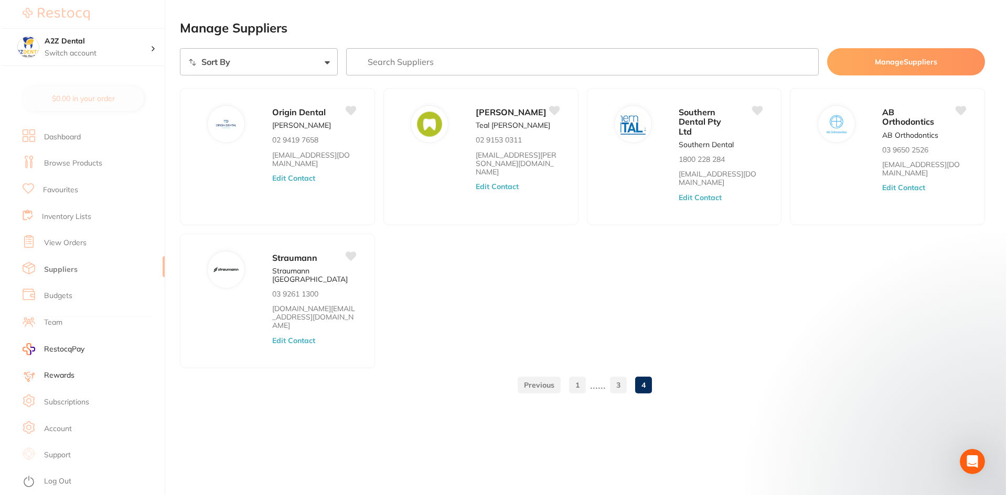
scroll to position [0, 0]
click at [61, 321] on li "Team" at bounding box center [92, 323] width 142 height 27
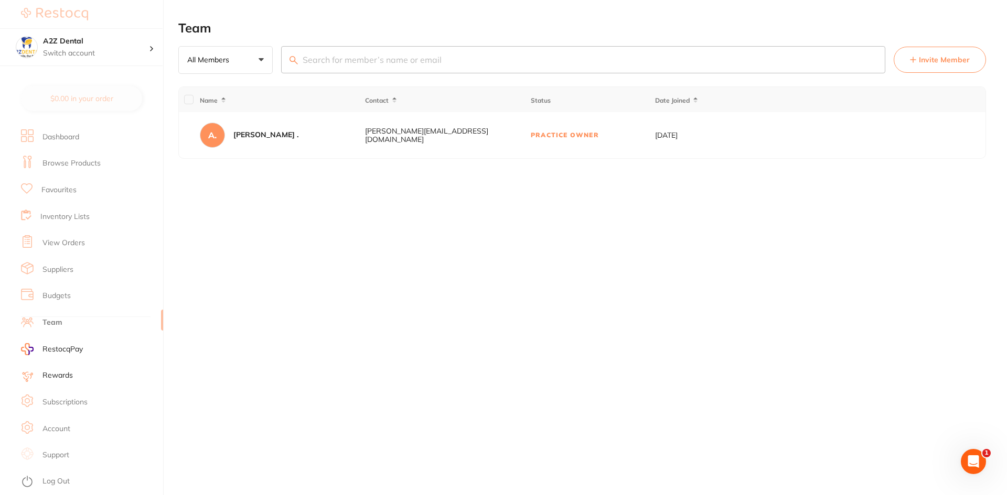
click at [931, 63] on span "Invite Member" at bounding box center [943, 60] width 51 height 10
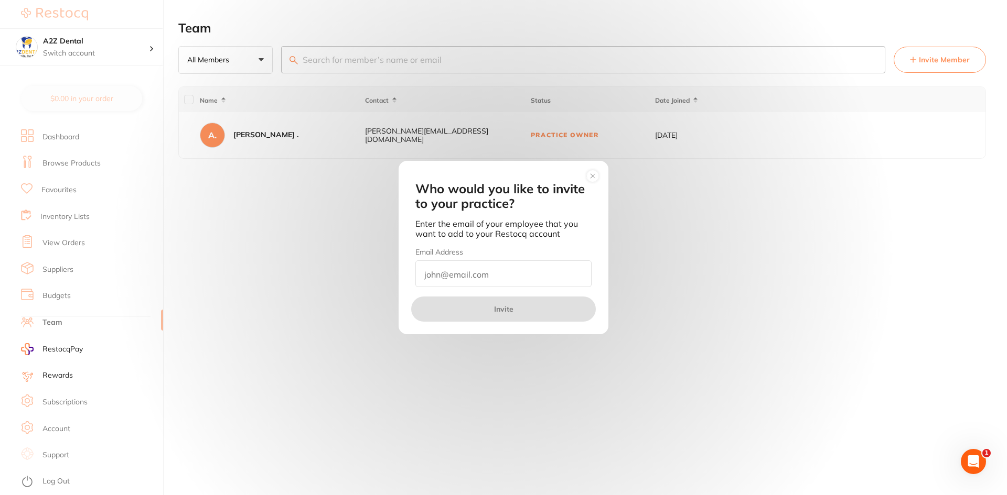
click at [531, 280] on input "email" at bounding box center [503, 274] width 176 height 27
type input "[EMAIL_ADDRESS][DOMAIN_NAME]"
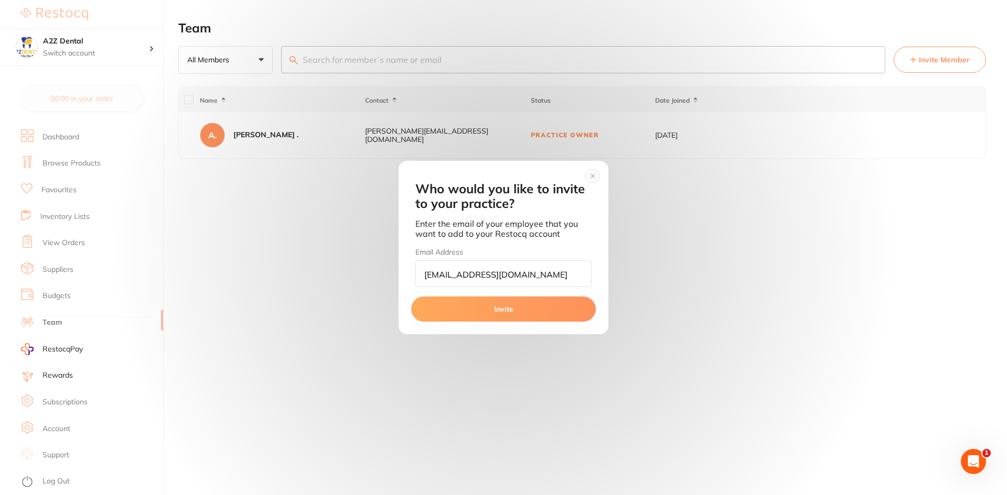
click at [520, 317] on button "Invite" at bounding box center [503, 309] width 185 height 25
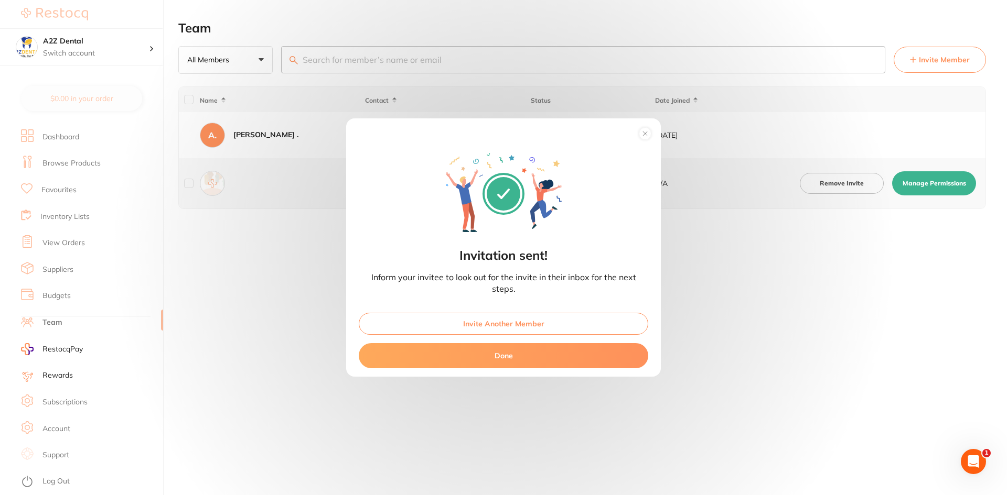
click at [448, 354] on button "Done" at bounding box center [503, 355] width 289 height 25
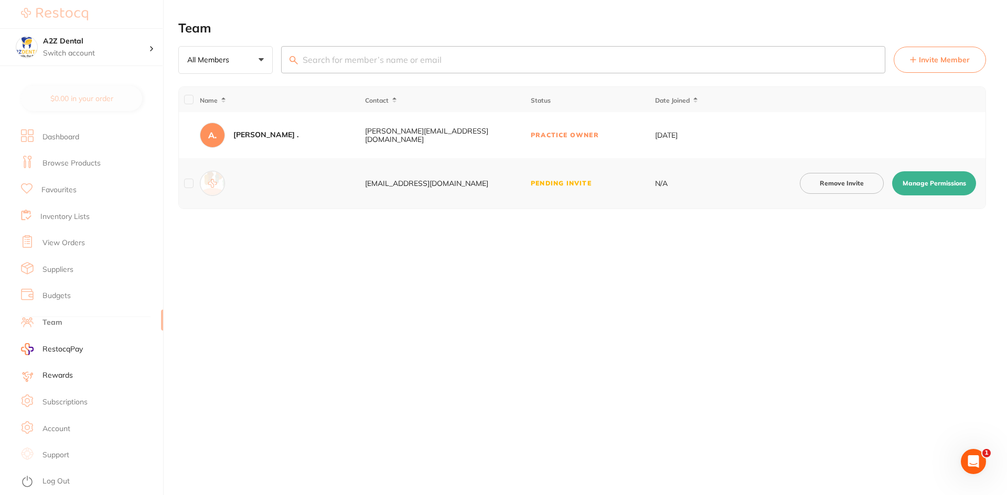
click at [82, 165] on link "Browse Products" at bounding box center [71, 163] width 58 height 10
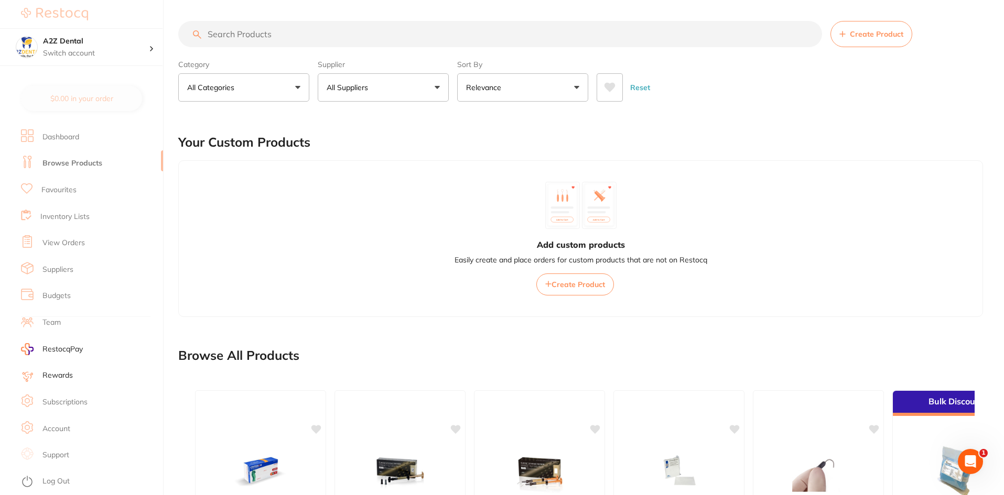
click at [63, 189] on link "Favourites" at bounding box center [58, 190] width 35 height 10
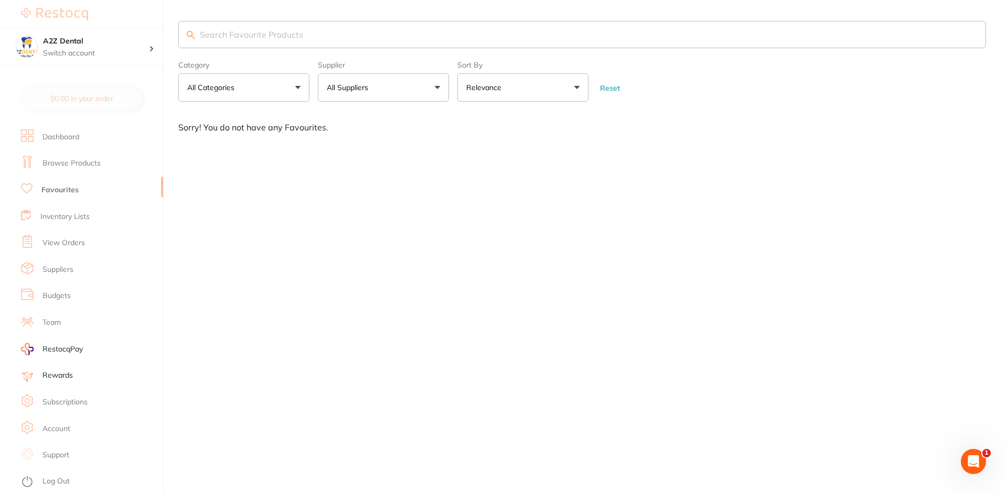
click at [66, 216] on link "Inventory Lists" at bounding box center [64, 217] width 49 height 10
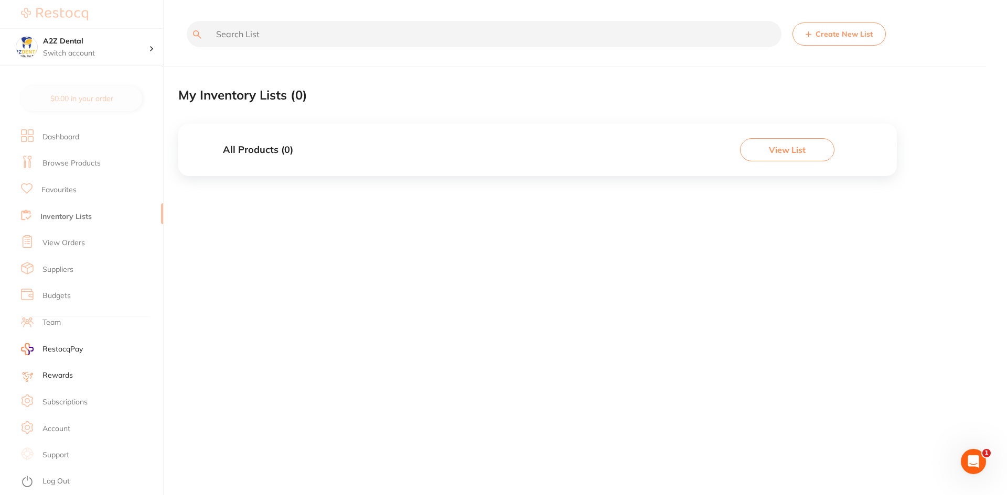
click at [79, 165] on link "Browse Products" at bounding box center [71, 163] width 58 height 10
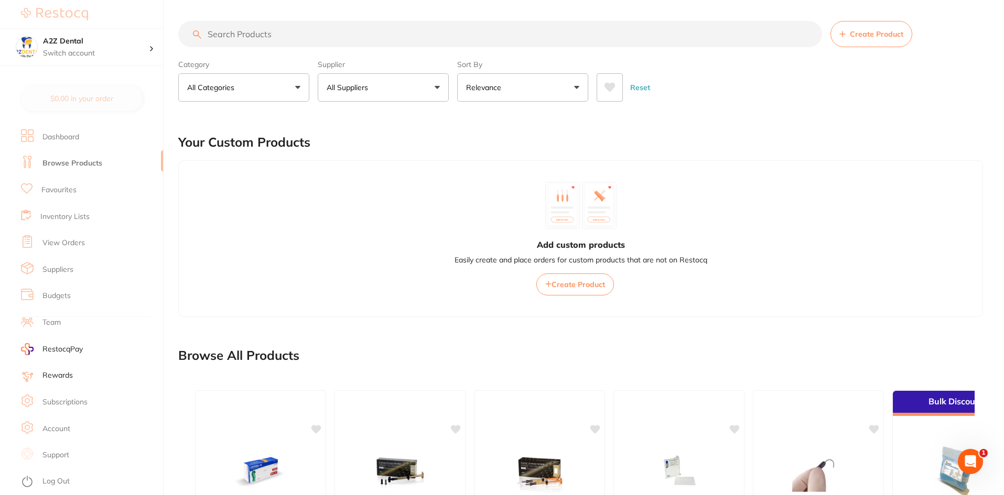
click at [361, 37] on input "search" at bounding box center [500, 34] width 644 height 26
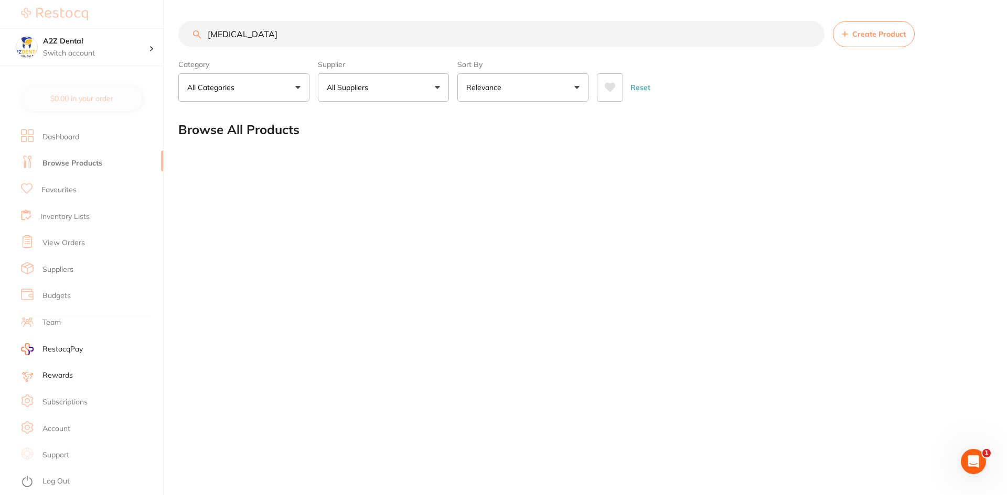
type input "[MEDICAL_DATA]"
click at [201, 84] on p "All Categories" at bounding box center [212, 87] width 51 height 10
click at [207, 156] on li "All Categories" at bounding box center [243, 150] width 123 height 22
click at [358, 95] on button "All Suppliers" at bounding box center [383, 87] width 131 height 28
click at [351, 153] on strong "All Suppliers" at bounding box center [355, 150] width 50 height 9
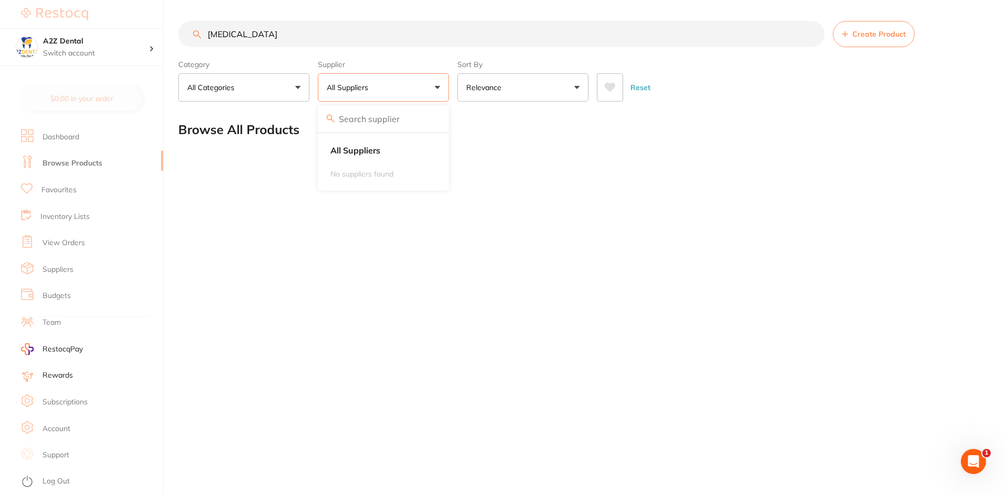
click at [516, 89] on button "Relevance" at bounding box center [522, 87] width 131 height 28
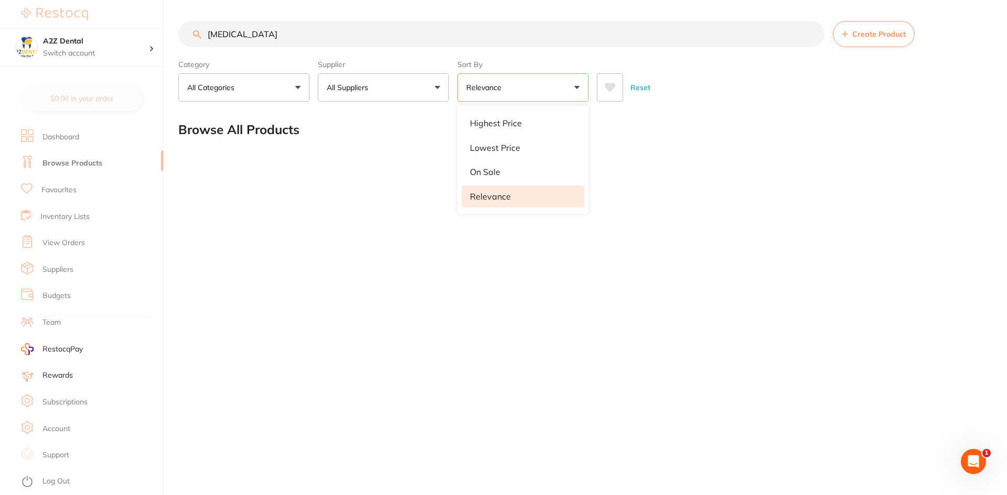
click at [374, 217] on div "[MEDICAL_DATA] Create Product Category All Categories All Categories No categor…" at bounding box center [592, 247] width 828 height 495
click at [84, 167] on link "Browse Products" at bounding box center [72, 163] width 60 height 10
click at [65, 401] on link "Subscriptions" at bounding box center [64, 402] width 45 height 10
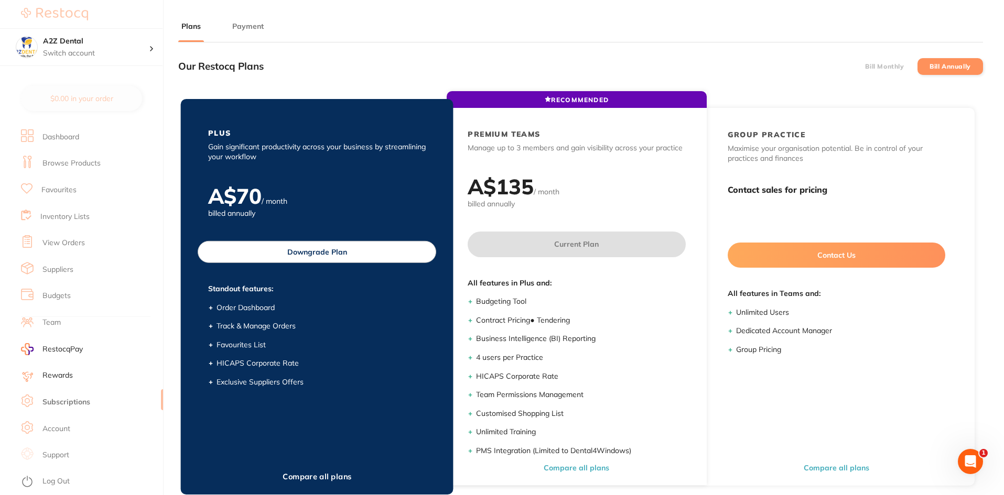
scroll to position [141, 0]
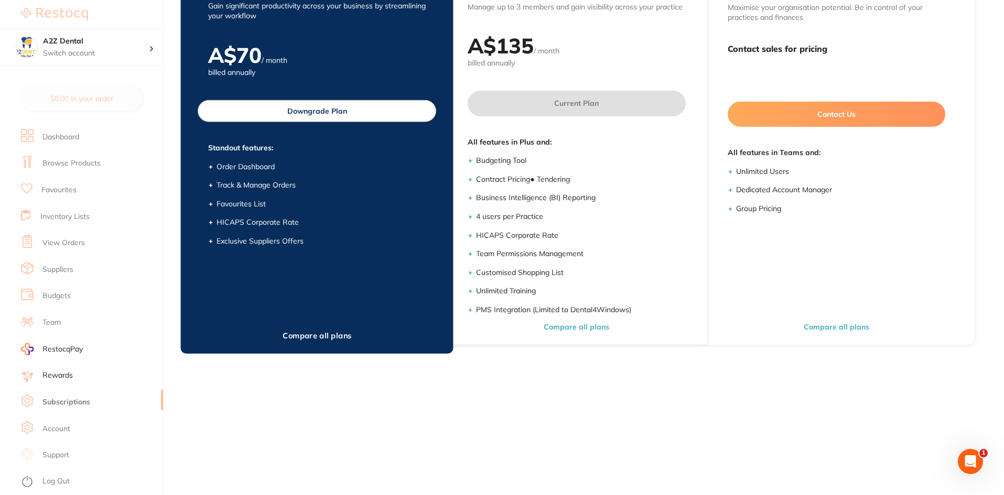
click at [328, 338] on button "Compare all plans" at bounding box center [316, 336] width 75 height 10
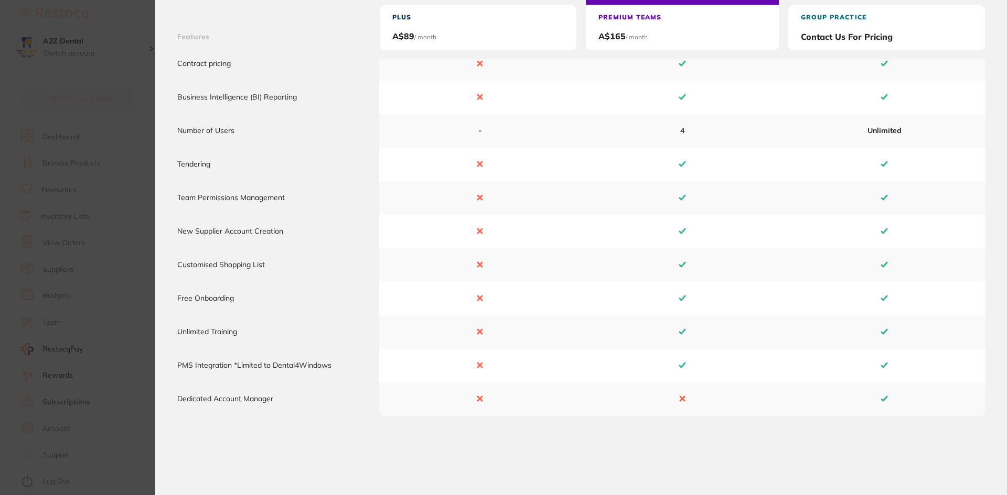
scroll to position [0, 0]
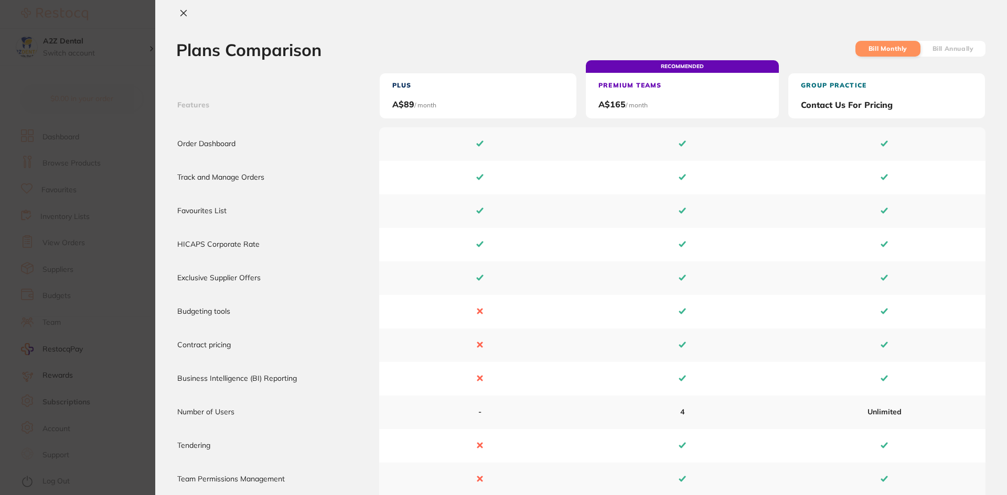
click at [188, 15] on button at bounding box center [183, 13] width 15 height 11
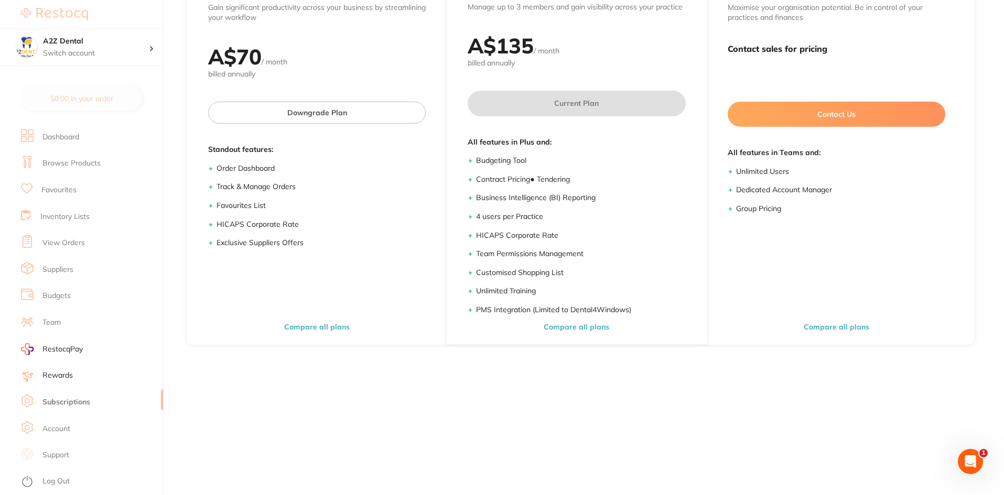
click at [75, 209] on li "Inventory Lists" at bounding box center [92, 216] width 142 height 27
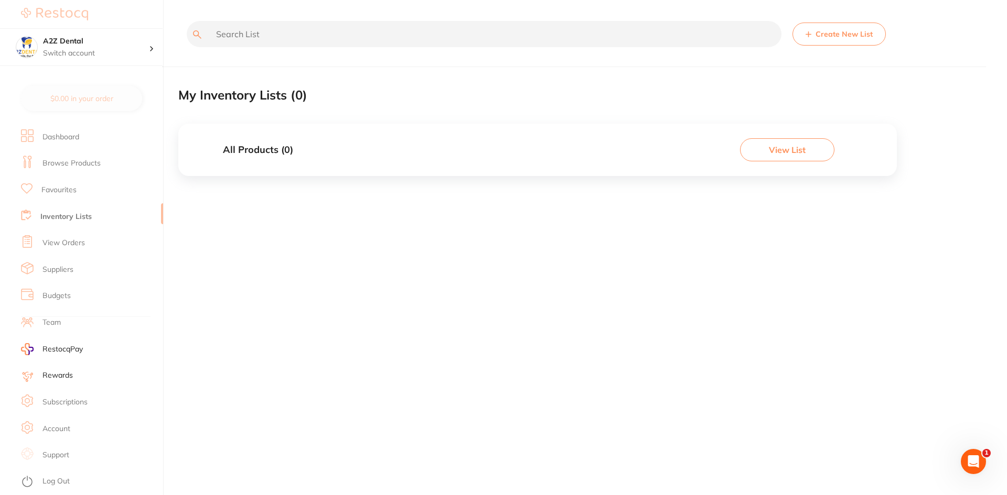
click at [796, 153] on button "View List" at bounding box center [787, 149] width 94 height 23
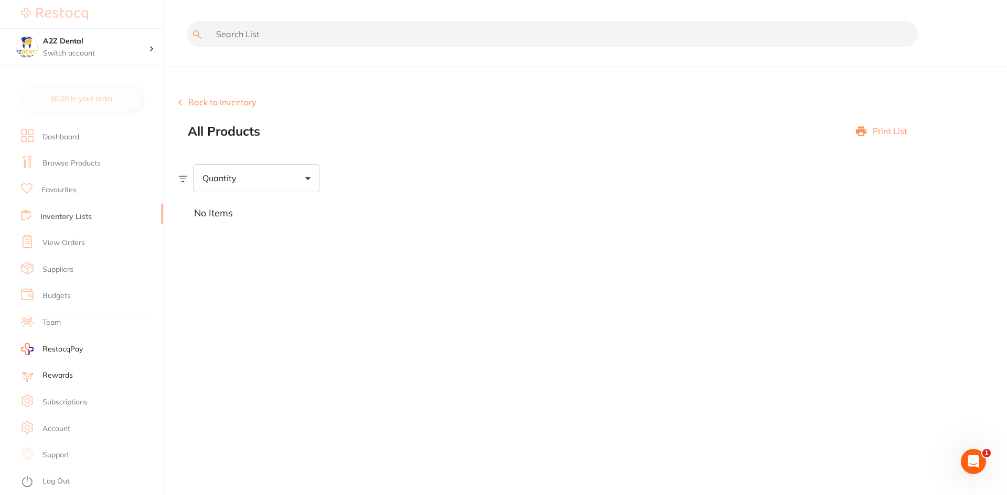
click at [276, 183] on div "Quantity" at bounding box center [256, 178] width 126 height 27
click at [295, 34] on input "text" at bounding box center [552, 34] width 731 height 26
click at [967, 458] on icon "Open Intercom Messenger" at bounding box center [971, 460] width 17 height 17
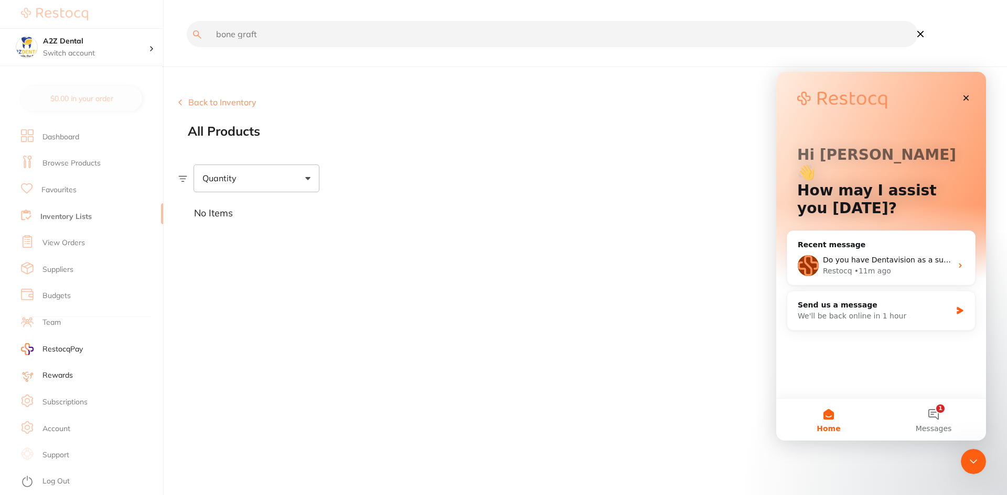
click at [282, 42] on input "bone graft" at bounding box center [552, 34] width 731 height 26
click at [237, 34] on input "bone graft" at bounding box center [552, 34] width 731 height 26
type input "bonegraft"
click at [289, 30] on input "bonegraft" at bounding box center [552, 34] width 731 height 26
click at [966, 98] on icon "Close" at bounding box center [966, 98] width 6 height 6
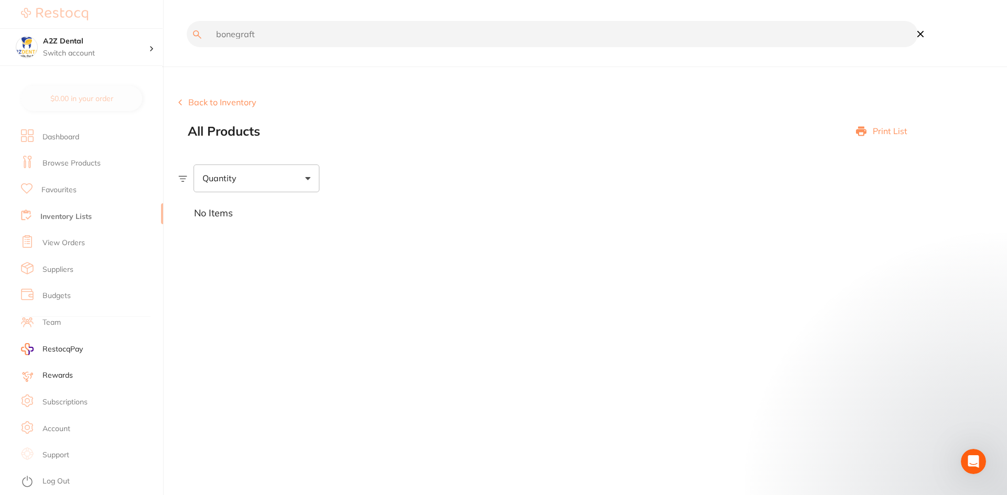
click at [49, 132] on link "Dashboard" at bounding box center [60, 137] width 37 height 10
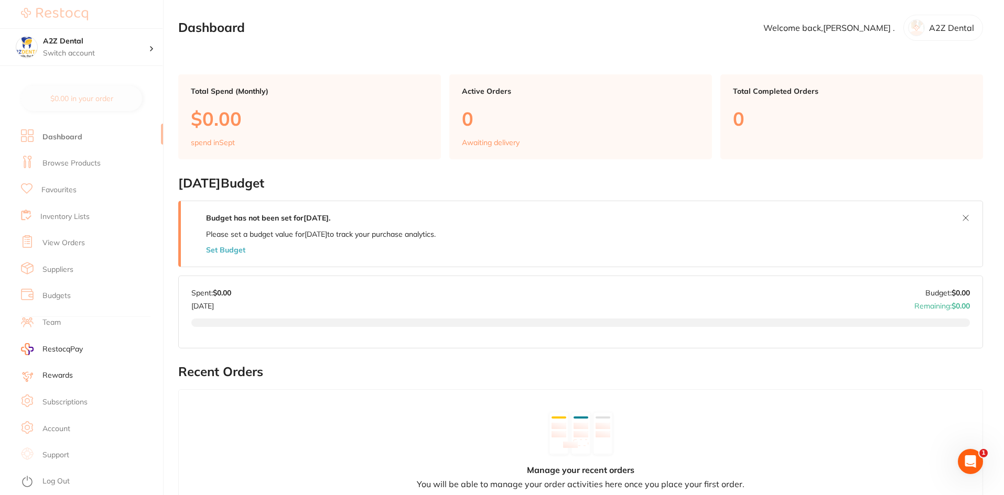
click at [55, 164] on link "Browse Products" at bounding box center [71, 163] width 58 height 10
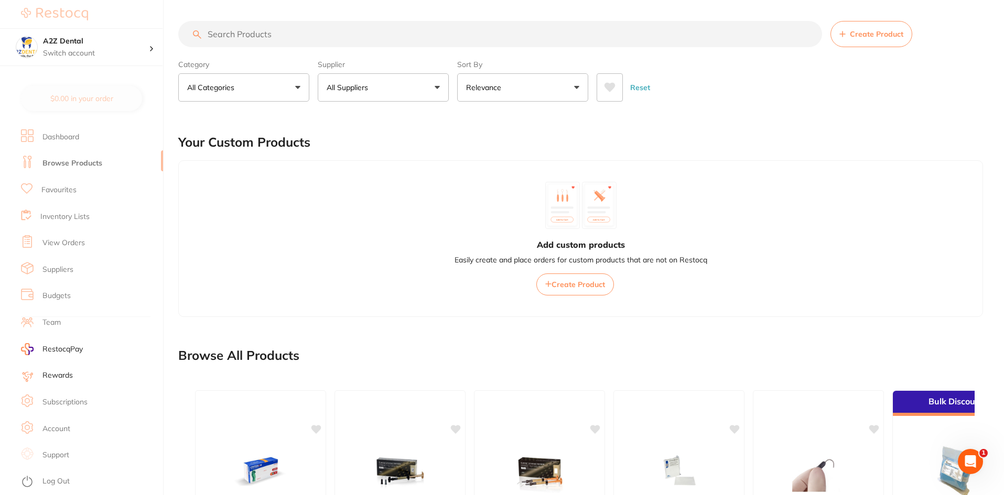
click at [256, 83] on button "All Categories" at bounding box center [243, 87] width 131 height 28
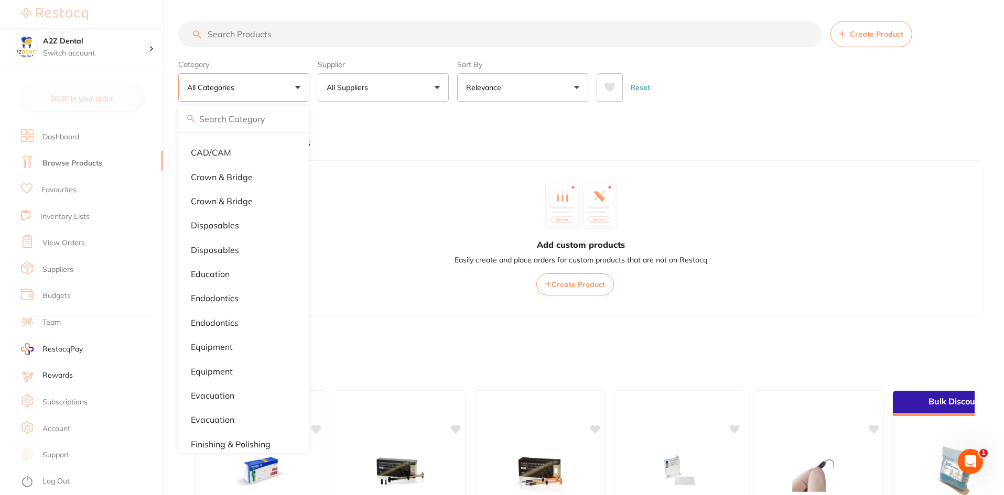
scroll to position [144, 0]
click at [210, 365] on li "Equipment" at bounding box center [243, 371] width 123 height 22
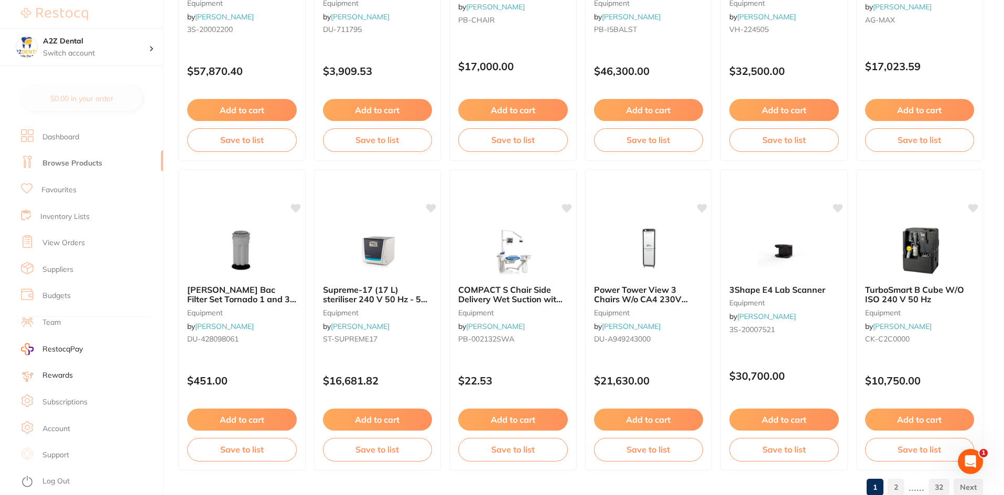
scroll to position [2487, 0]
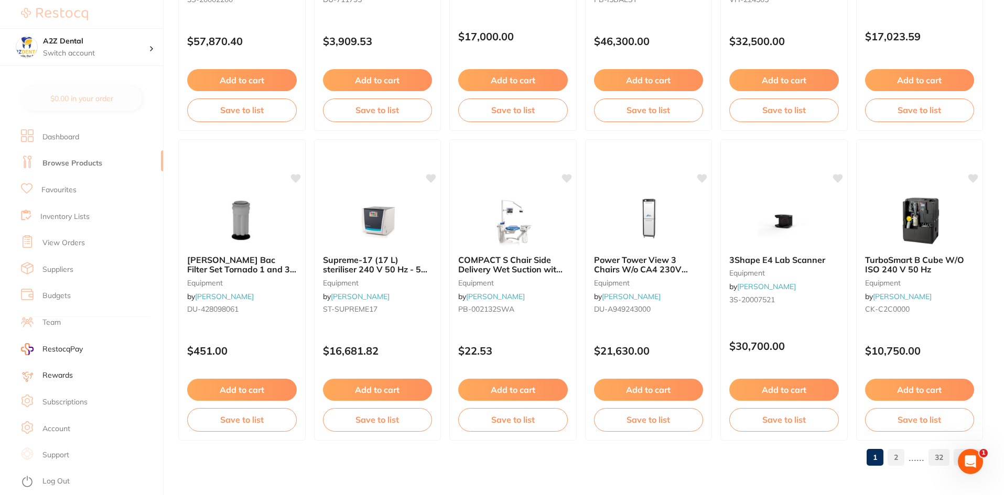
click at [894, 455] on link "2" at bounding box center [896, 457] width 17 height 21
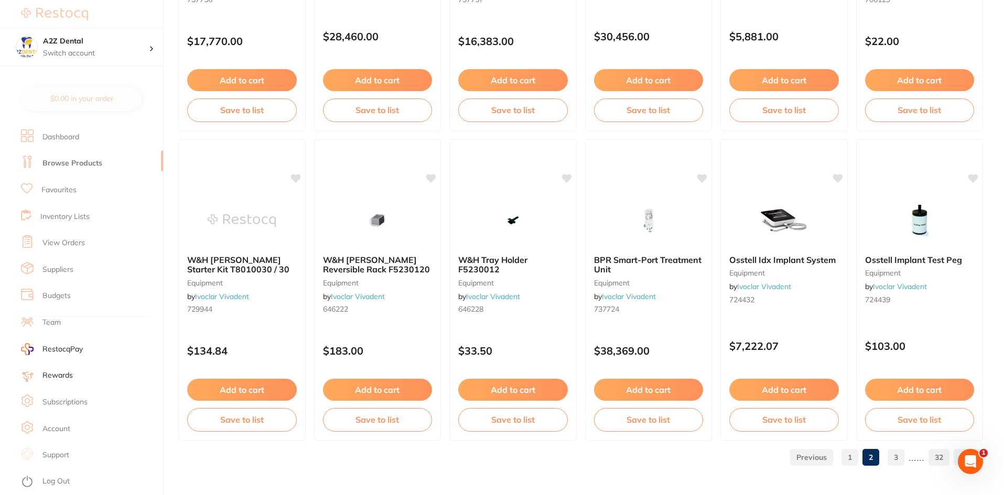
click at [900, 465] on link "3" at bounding box center [896, 457] width 17 height 21
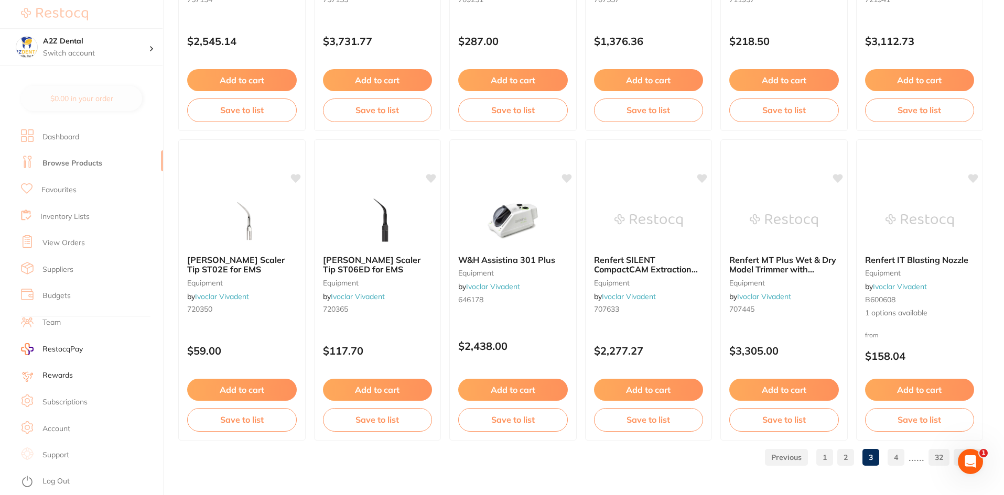
click at [70, 297] on link "Budgets" at bounding box center [56, 296] width 28 height 10
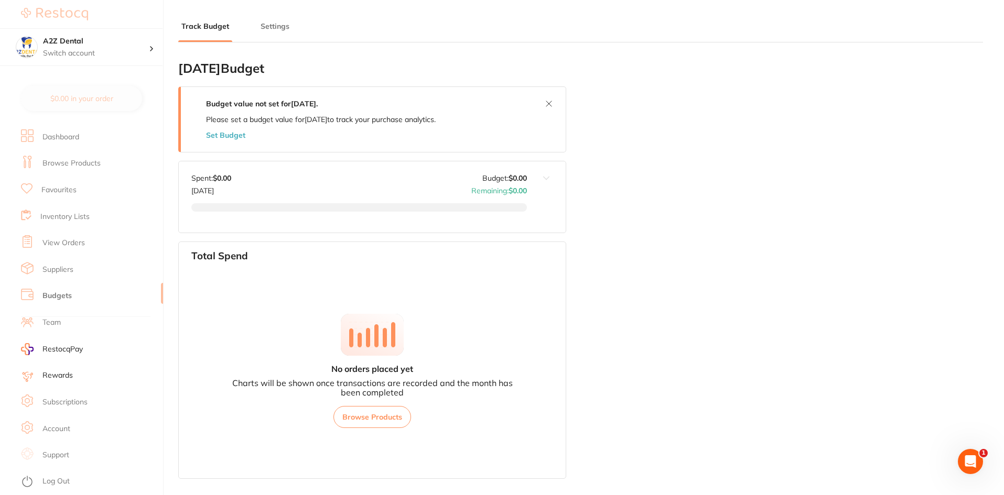
click at [76, 138] on link "Dashboard" at bounding box center [60, 137] width 37 height 10
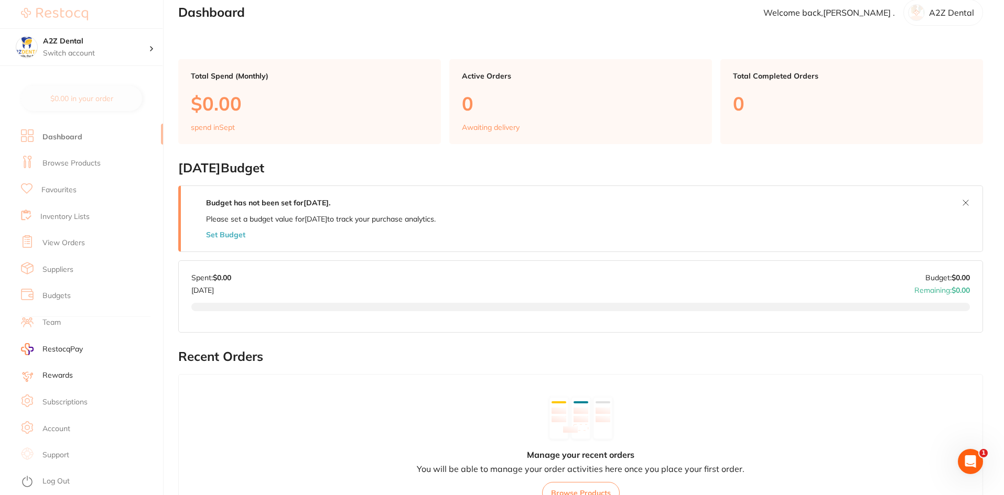
scroll to position [26, 0]
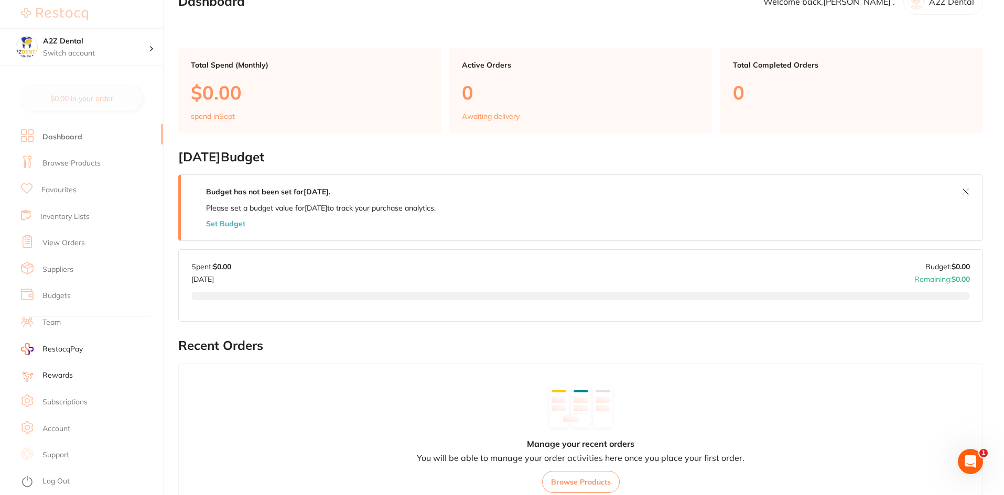
click at [92, 164] on link "Browse Products" at bounding box center [71, 163] width 58 height 10
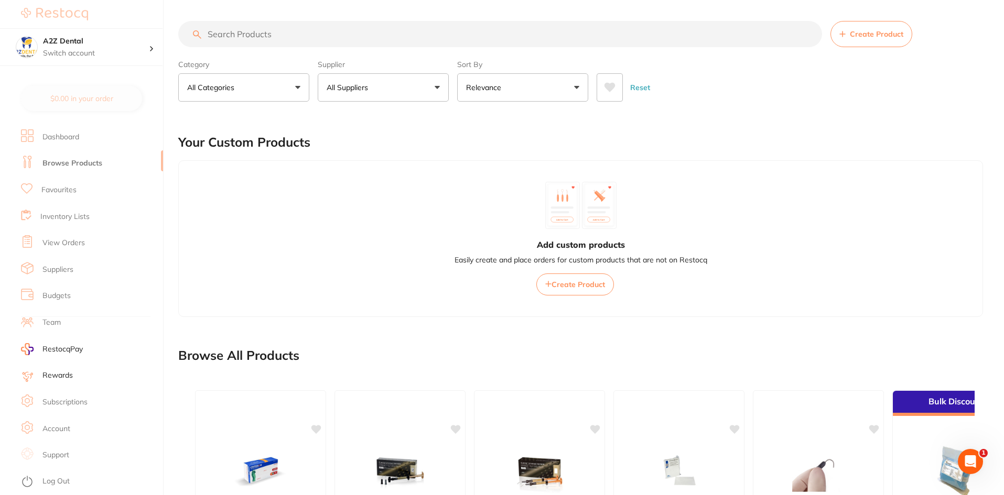
click at [355, 39] on input "search" at bounding box center [500, 34] width 644 height 26
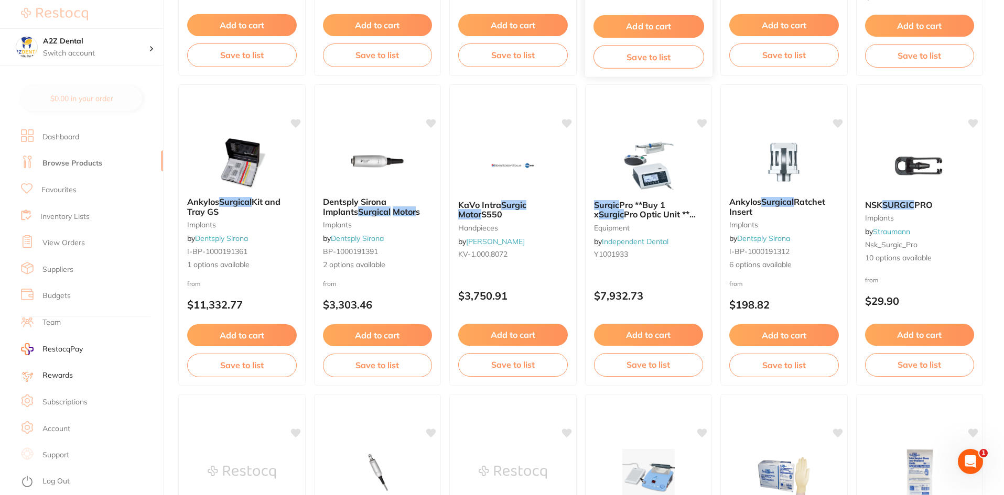
scroll to position [373, 0]
type input "surgical motor"
click at [655, 232] on small "equipment" at bounding box center [648, 228] width 111 height 8
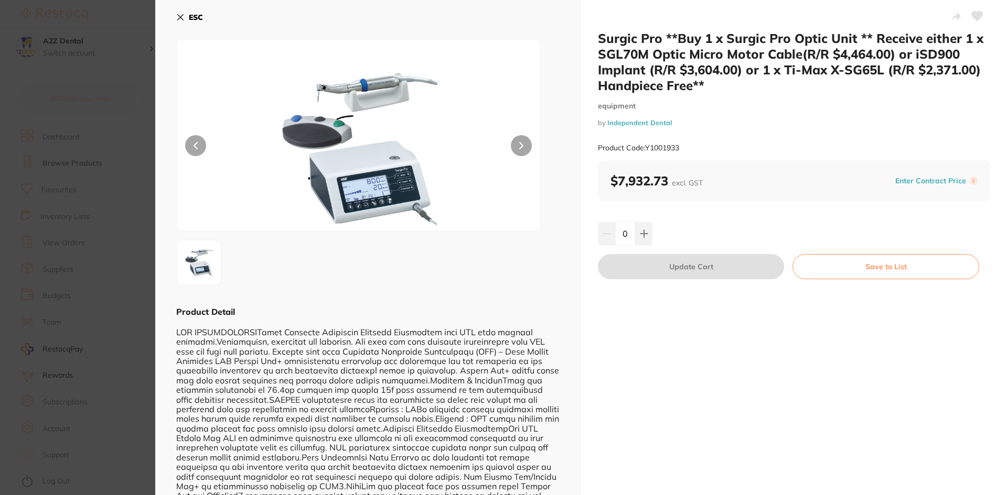
click at [179, 23] on button "ESC" at bounding box center [189, 17] width 27 height 18
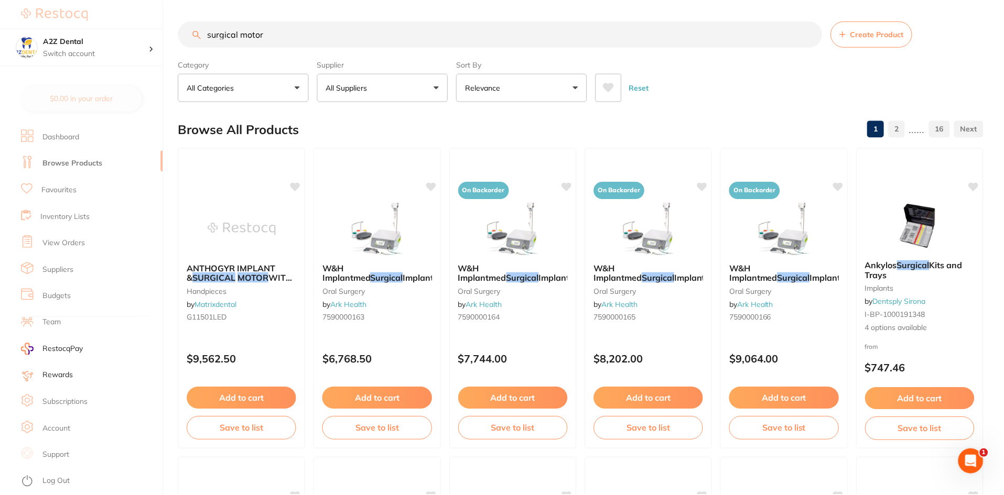
scroll to position [373, 0]
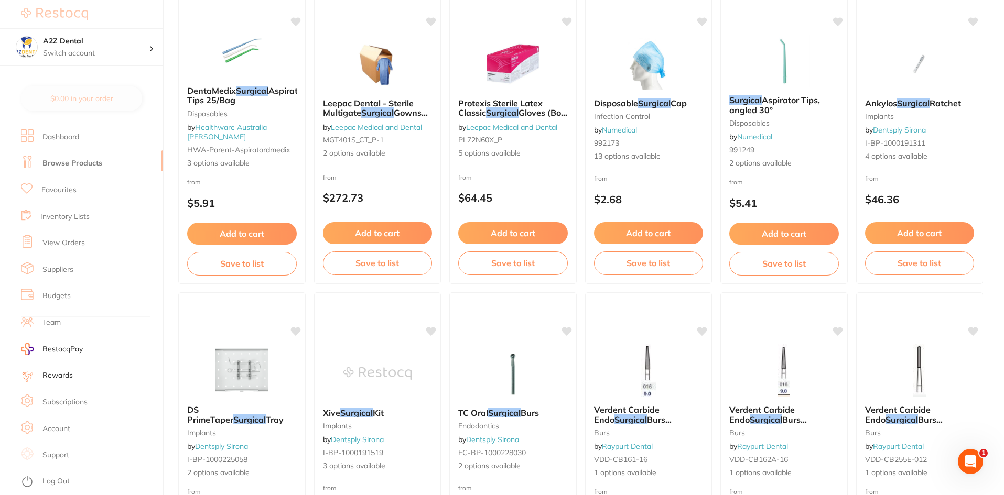
scroll to position [2487, 0]
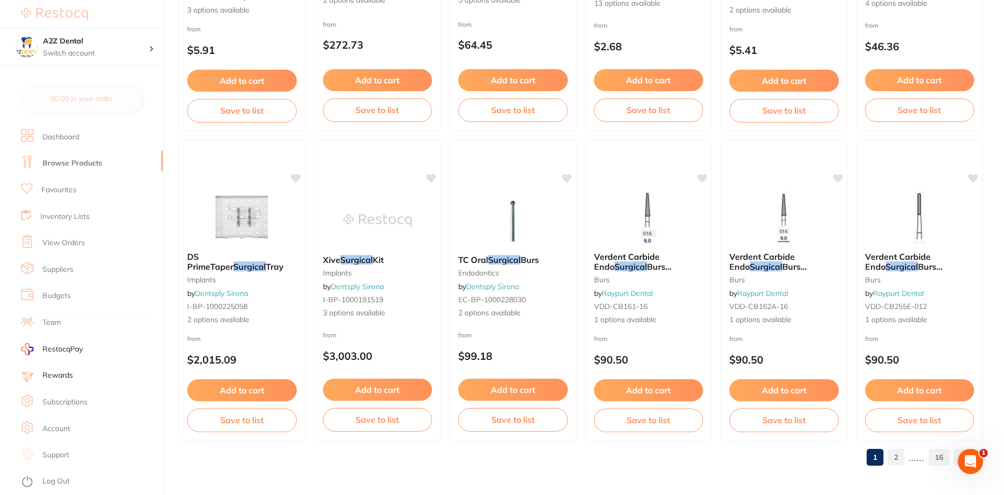
click at [933, 460] on link "16" at bounding box center [938, 457] width 21 height 21
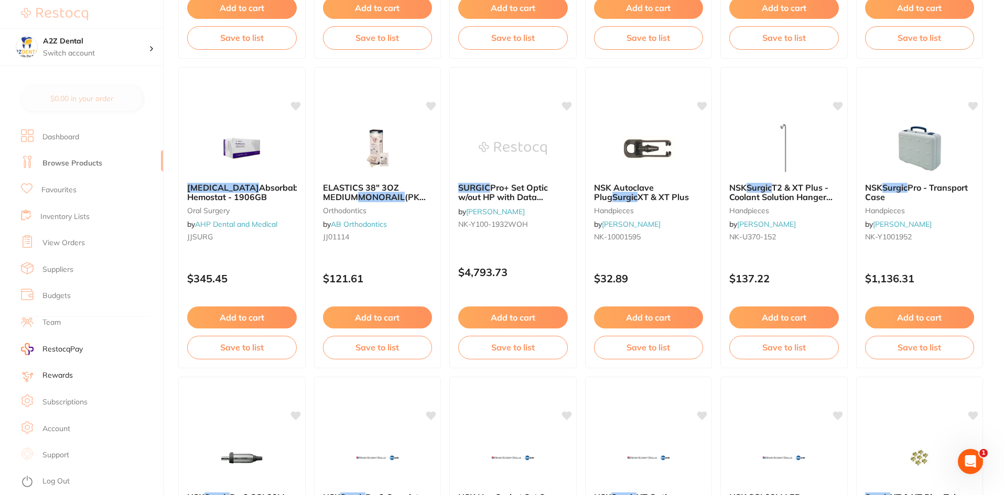
scroll to position [950, 0]
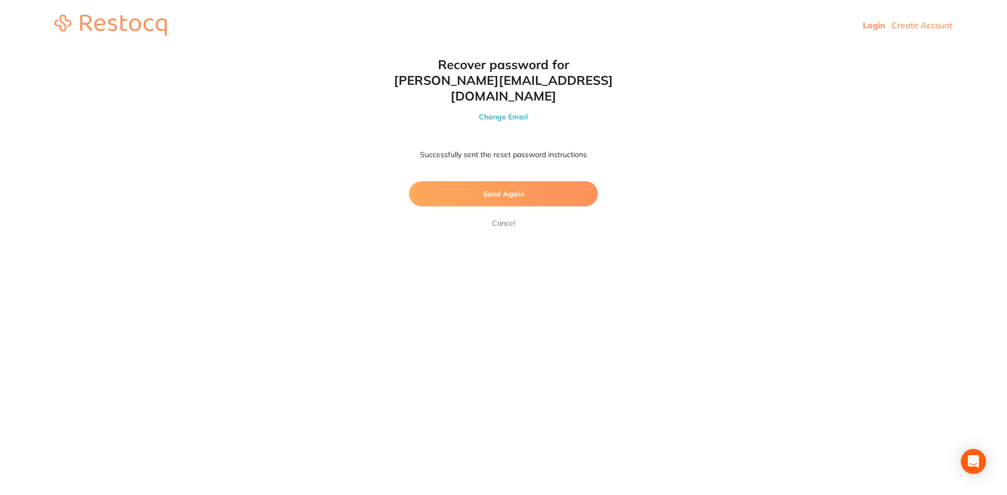
drag, startPoint x: 0, startPoint y: 0, endPoint x: 349, endPoint y: 33, distance: 350.7
click at [349, 33] on header "Login Create Account" at bounding box center [503, 25] width 1007 height 50
